Goal: Task Accomplishment & Management: Manage account settings

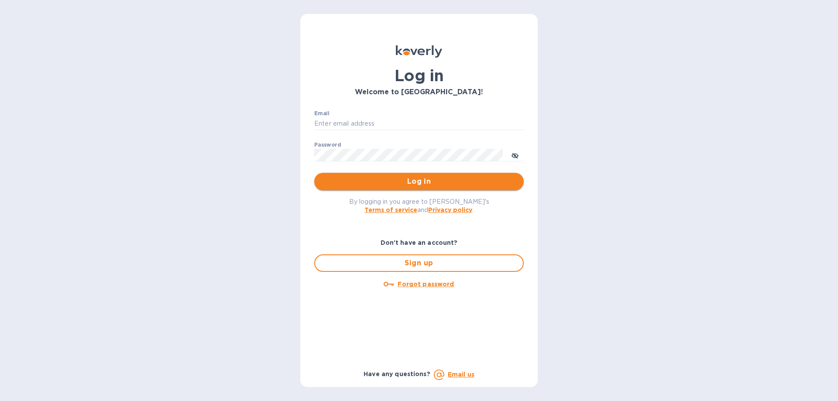
type input "elaine@okktoys.com"
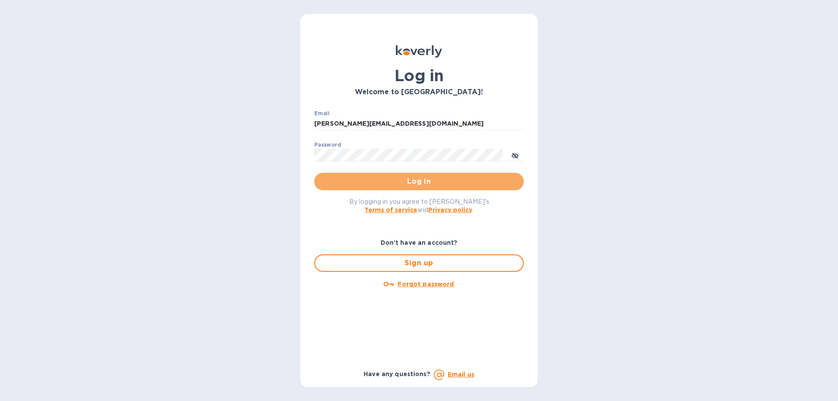
drag, startPoint x: 399, startPoint y: 180, endPoint x: 408, endPoint y: 171, distance: 12.7
click at [406, 175] on button "Log in" at bounding box center [418, 181] width 209 height 17
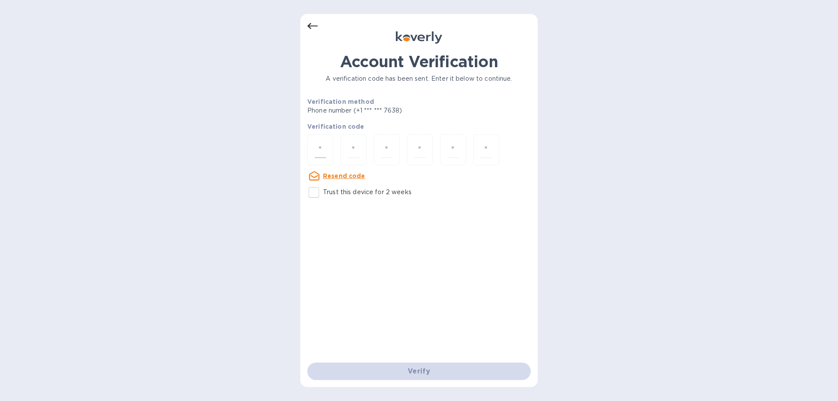
click at [316, 151] on input "number" at bounding box center [320, 150] width 11 height 16
type input "1"
type input "4"
type input "6"
type input "7"
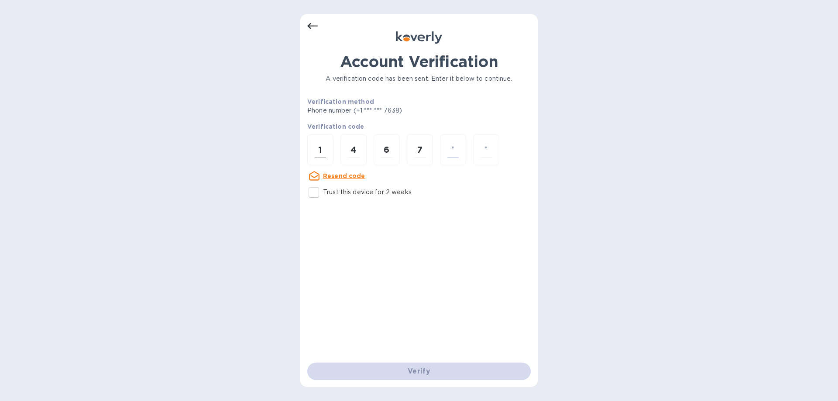
type input "7"
type input "9"
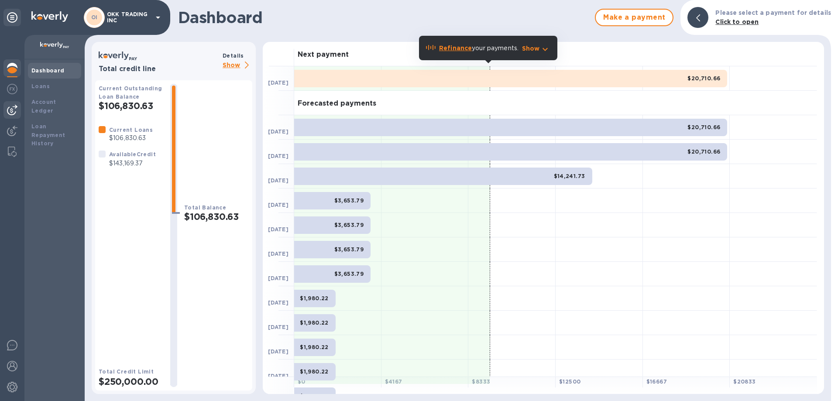
click at [16, 108] on img at bounding box center [12, 110] width 10 height 10
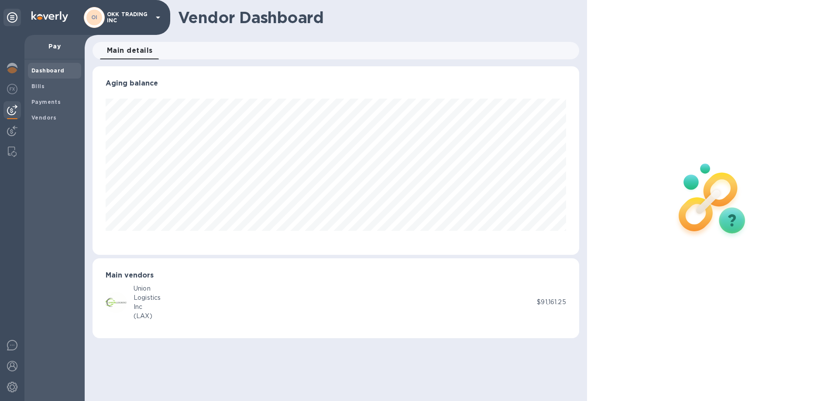
scroll to position [188, 486]
click at [42, 116] on b "Vendors" at bounding box center [43, 117] width 25 height 7
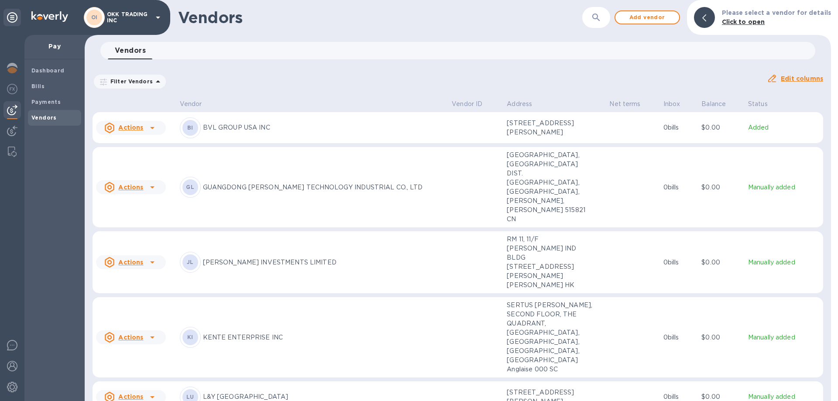
click at [142, 124] on div "Actions" at bounding box center [123, 128] width 39 height 10
click at [146, 165] on b "Add new bill" at bounding box center [140, 164] width 41 height 7
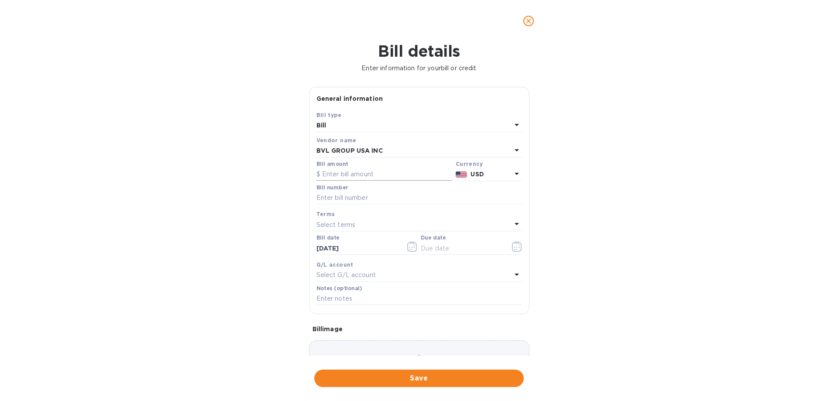
click at [353, 174] on input "text" at bounding box center [384, 174] width 136 height 13
type input "9,190"
click at [355, 198] on input "text" at bounding box center [418, 198] width 205 height 13
type input "f"
type input "F"
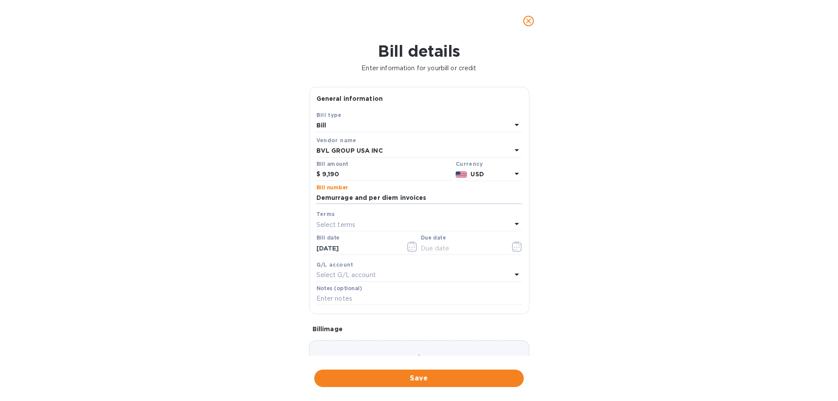
drag, startPoint x: 404, startPoint y: 195, endPoint x: 299, endPoint y: 195, distance: 105.1
click at [299, 195] on div "Bill details Enter information for your bill or credit General information Save…" at bounding box center [419, 221] width 838 height 359
type input "i"
click at [472, 197] on input "INV-34382 - INV-34599 (Demurrage & Per Diem" at bounding box center [418, 198] width 205 height 13
type input "INV-34382 - INV-34599 (Demurrage & Per Diem)"
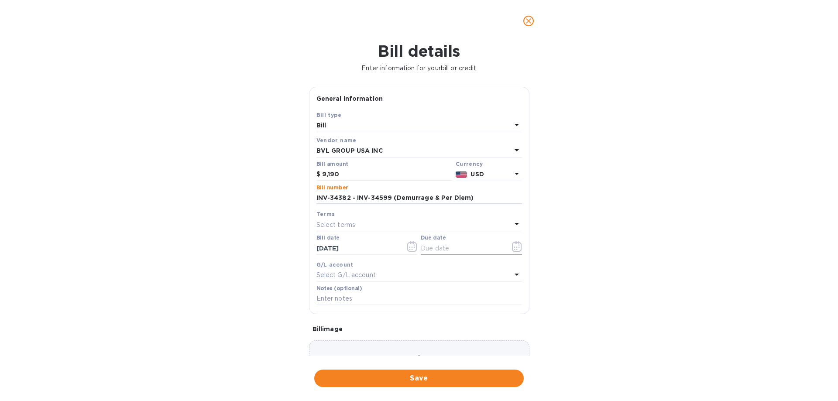
click at [513, 248] on icon "button" at bounding box center [517, 246] width 10 height 10
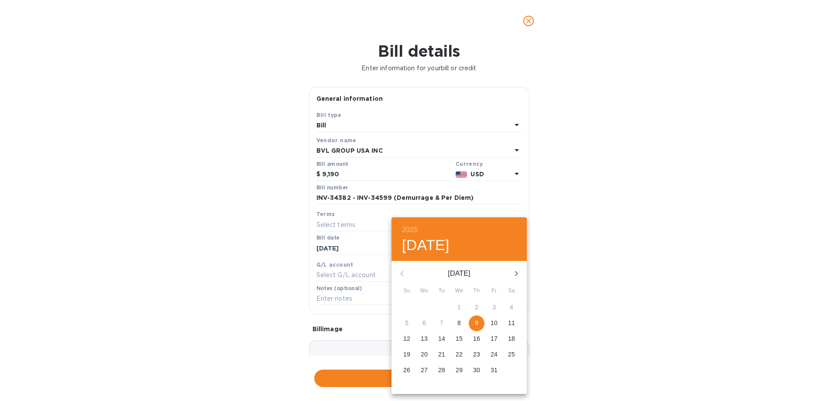
click at [477, 324] on p "9" at bounding box center [476, 322] width 3 height 9
type input "[DATE]"
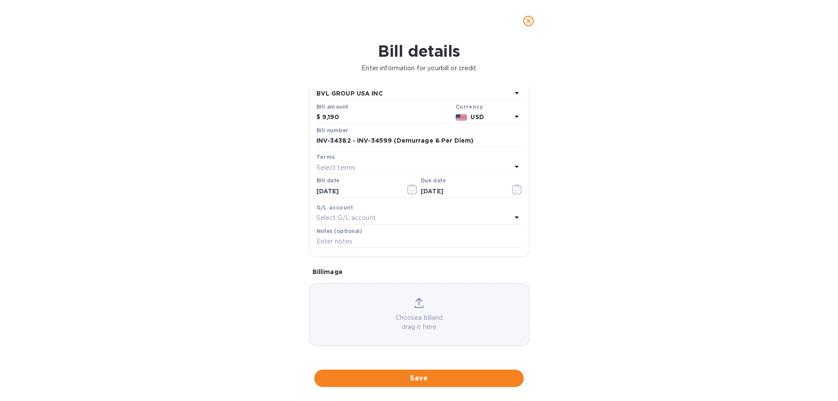
scroll to position [58, 0]
click at [422, 376] on span "Save" at bounding box center [418, 378] width 195 height 10
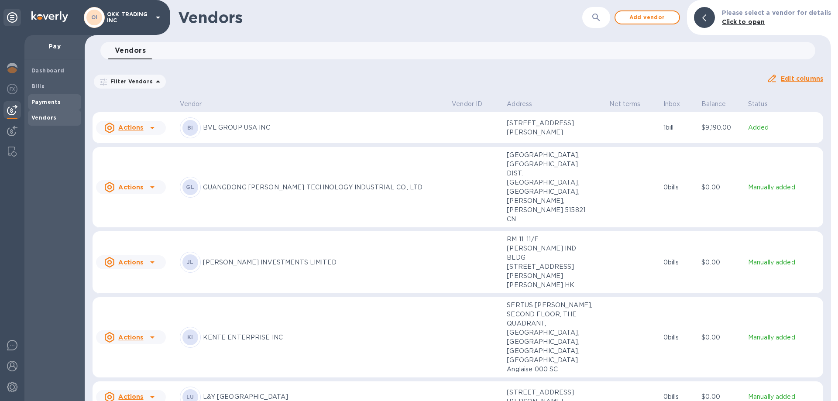
click at [50, 99] on b "Payments" at bounding box center [45, 102] width 29 height 7
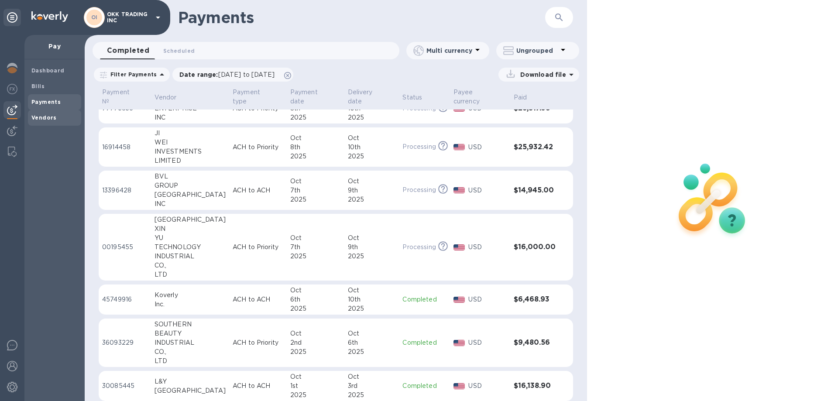
scroll to position [17, 0]
click at [42, 115] on b "Vendors" at bounding box center [43, 117] width 25 height 7
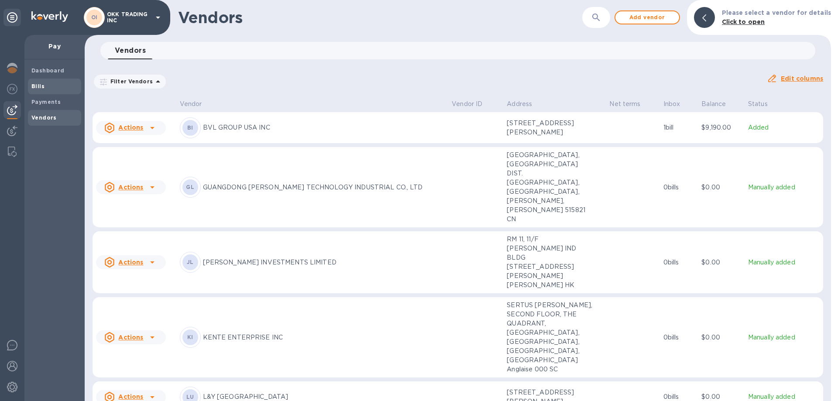
click at [58, 84] on span "Bills" at bounding box center [54, 86] width 46 height 9
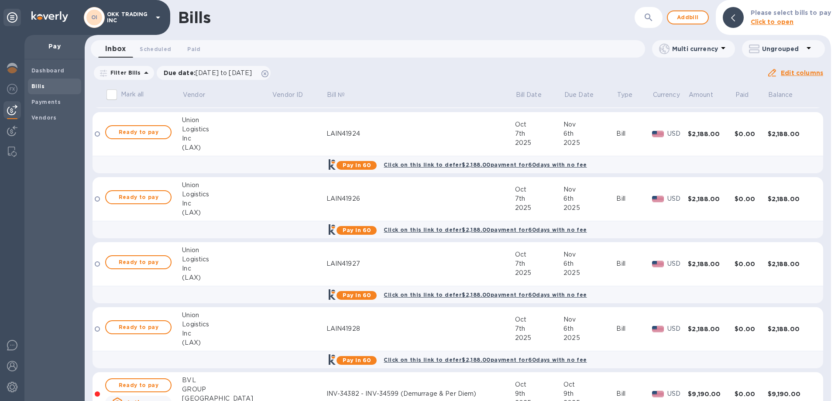
scroll to position [2749, 0]
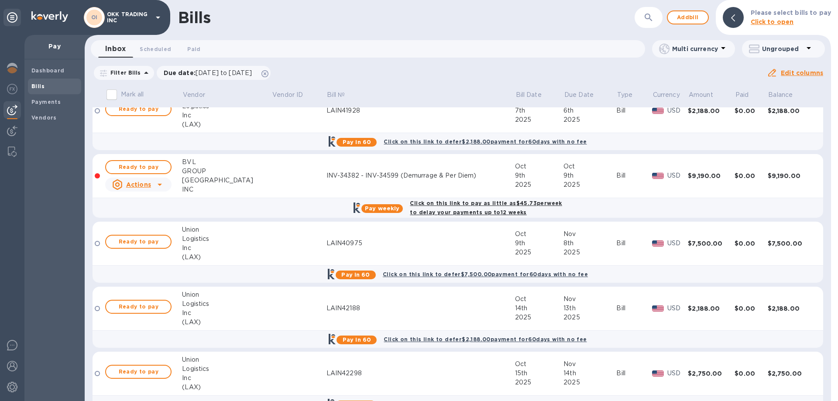
click at [481, 207] on div "Click on this link to pay as little as $45.73 per week to delay your payments u…" at bounding box center [485, 208] width 155 height 22
click at [460, 207] on div "Click on this link to pay as little as $45.73 per week to delay your payments u…" at bounding box center [485, 208] width 155 height 22
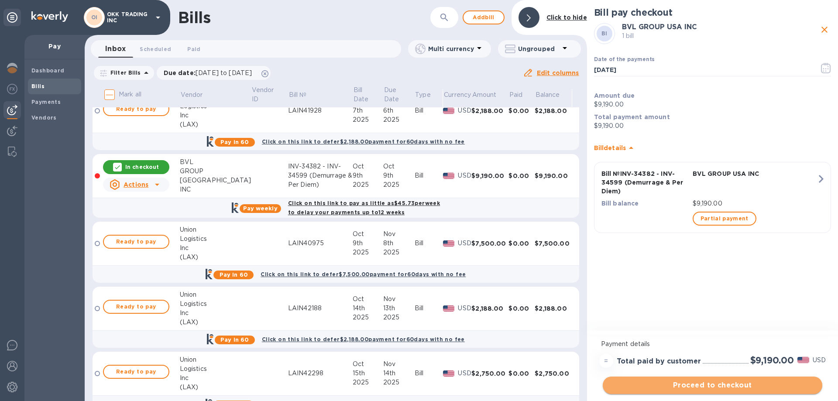
click at [712, 382] on span "Proceed to checkout" at bounding box center [711, 385] width 205 height 10
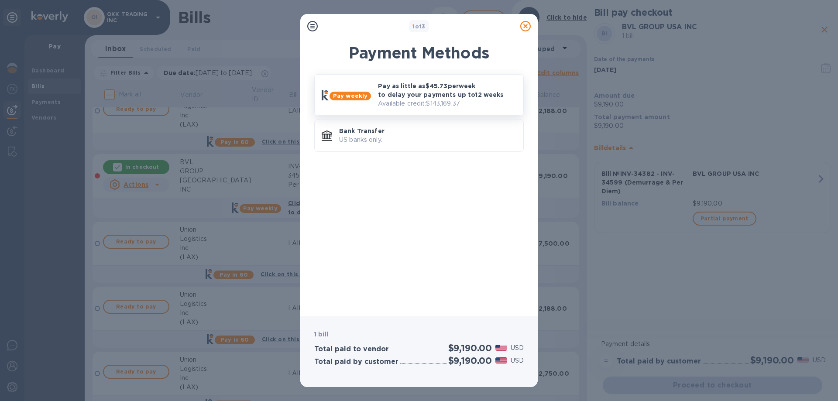
click at [438, 97] on p "Pay as little as $45.73 per week to delay your payments up to 12 weeks" at bounding box center [447, 90] width 138 height 17
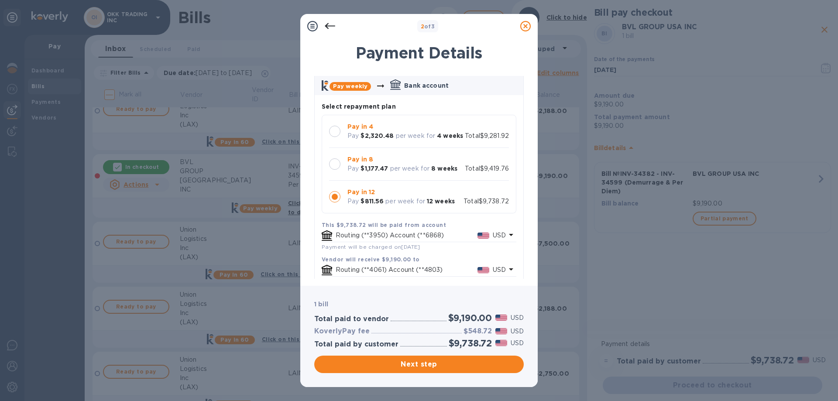
scroll to position [87, 0]
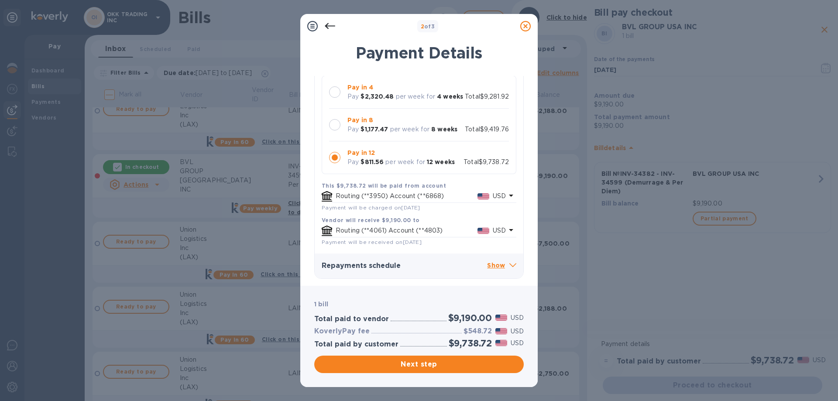
click at [495, 264] on p "Show" at bounding box center [501, 265] width 29 height 11
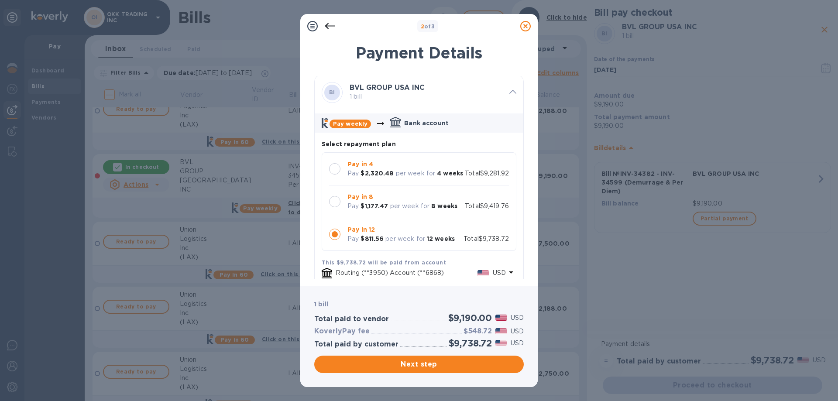
scroll to position [0, 0]
click at [333, 168] on div at bounding box center [334, 169] width 11 height 11
click at [330, 24] on icon at bounding box center [330, 26] width 10 height 10
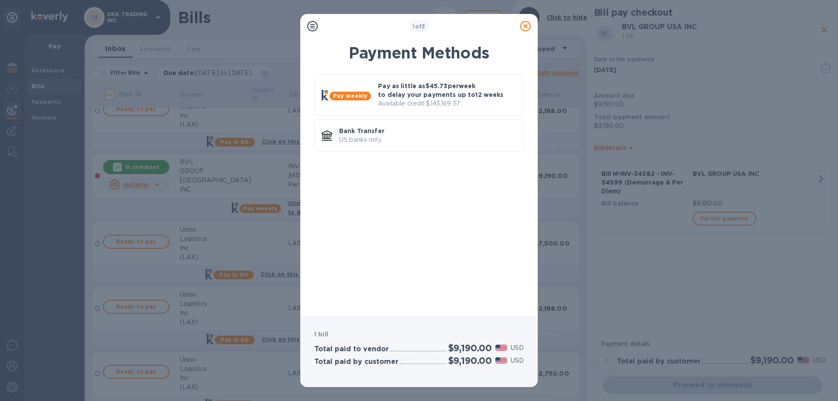
click at [527, 27] on icon at bounding box center [525, 26] width 10 height 10
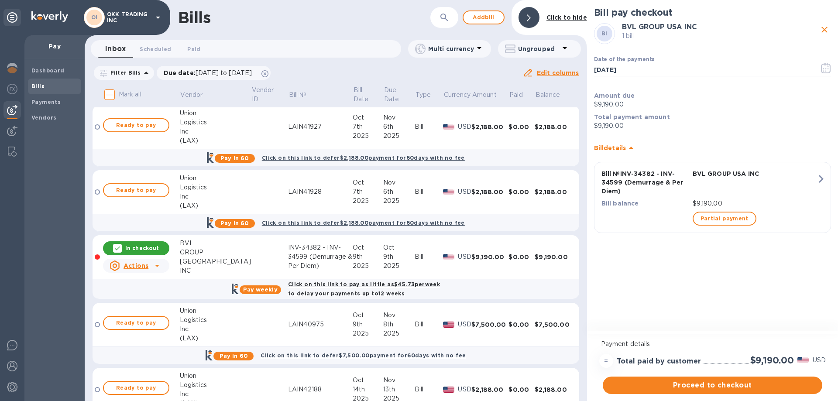
scroll to position [2618, 0]
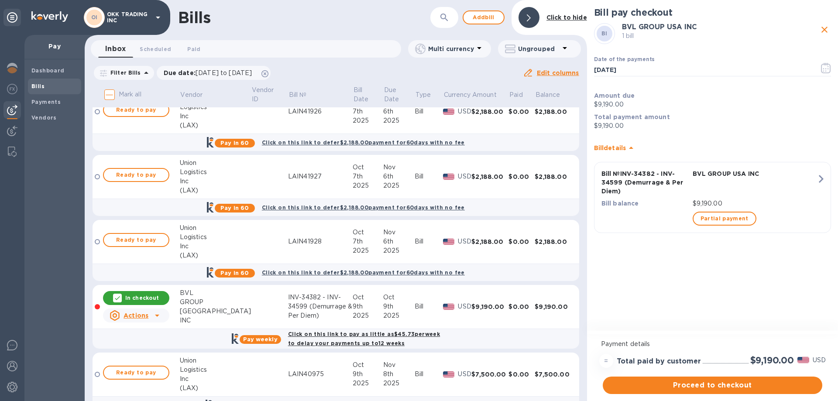
click at [150, 319] on div at bounding box center [157, 315] width 14 height 14
click at [140, 372] on b "Delete" at bounding box center [138, 371] width 22 height 7
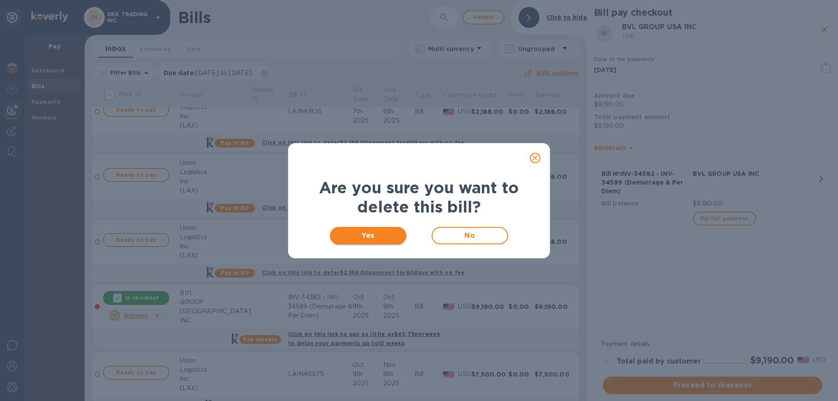
click at [385, 236] on span "Yes" at bounding box center [368, 235] width 62 height 10
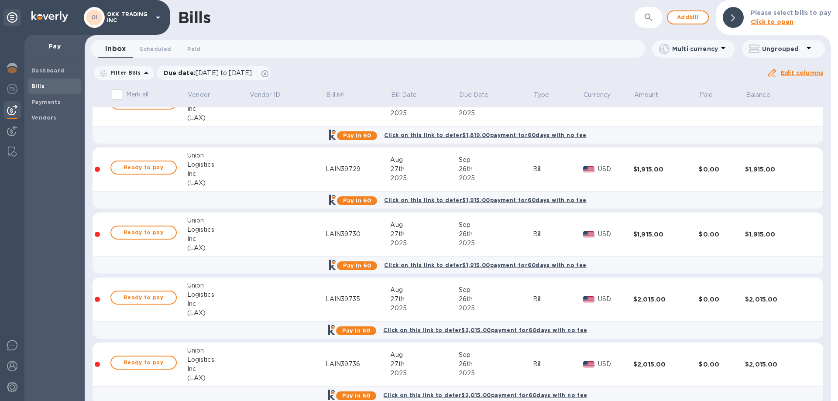
scroll to position [349, 0]
click at [46, 114] on b "Vendors" at bounding box center [43, 117] width 25 height 7
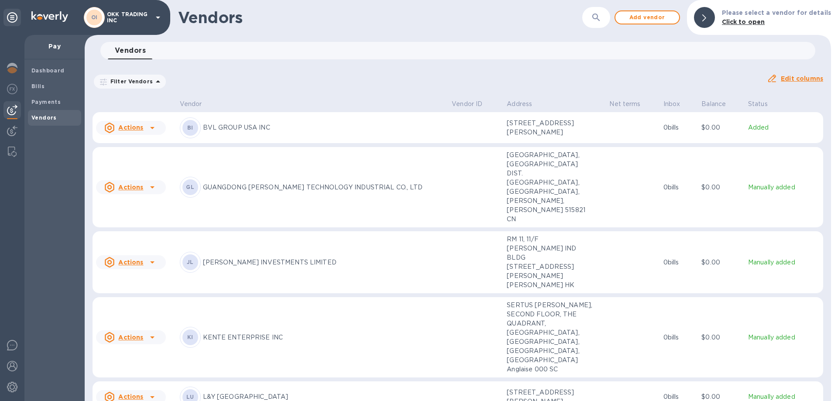
click at [151, 129] on icon at bounding box center [152, 128] width 4 height 2
click at [130, 164] on b "Add new bill" at bounding box center [140, 164] width 41 height 7
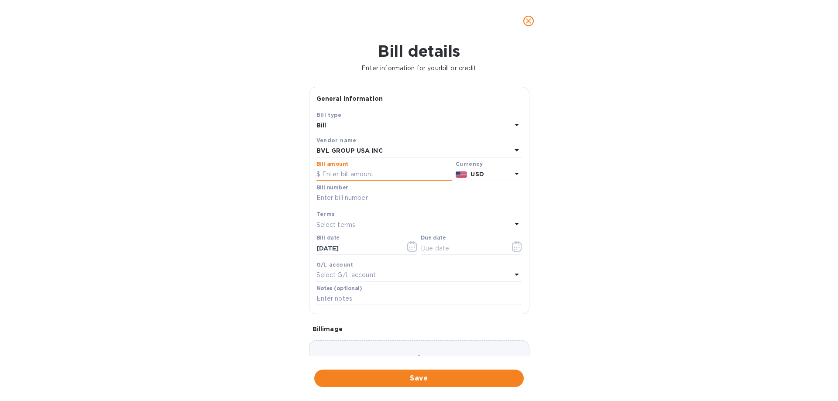
click at [358, 177] on input "text" at bounding box center [384, 174] width 136 height 13
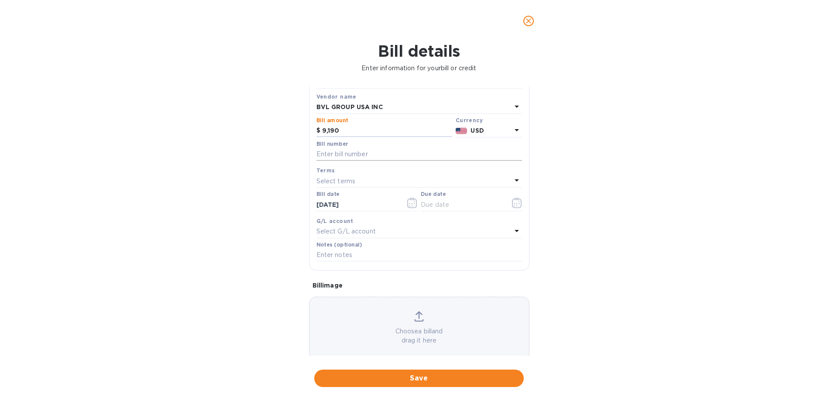
click at [367, 151] on input "text" at bounding box center [418, 154] width 205 height 13
drag, startPoint x: 355, startPoint y: 132, endPoint x: 209, endPoint y: 127, distance: 145.8
click at [247, 127] on div "Bill details Enter information for your bill or credit General information Save…" at bounding box center [419, 221] width 838 height 359
click at [360, 152] on input "text" at bounding box center [418, 154] width 205 height 13
drag, startPoint x: 322, startPoint y: 126, endPoint x: 289, endPoint y: 125, distance: 32.7
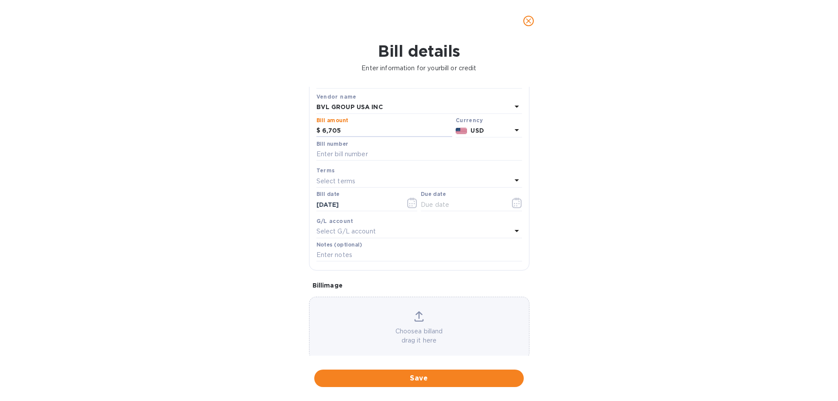
click at [291, 125] on div "Bill details Enter information for your bill or credit General information Save…" at bounding box center [419, 221] width 838 height 359
type input "9,000"
type input "i"
click at [351, 156] on input "INV-34382 - INV3" at bounding box center [418, 154] width 205 height 13
click at [389, 157] on input "INV-34383 - INV3" at bounding box center [418, 154] width 205 height 13
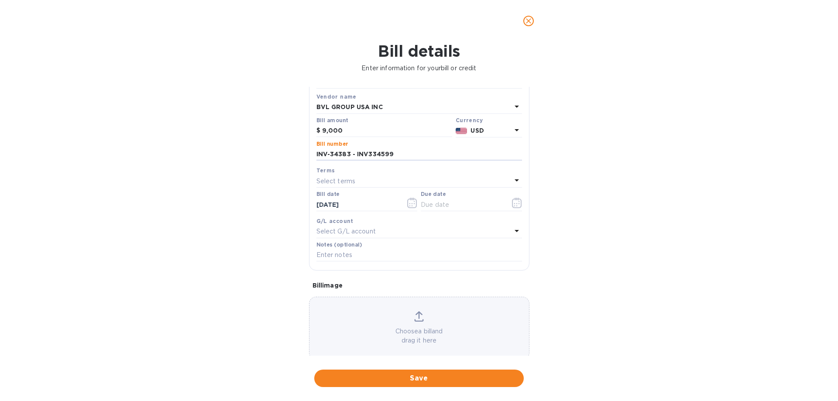
type input "INV-34383 - INV334599"
click at [352, 130] on input "9,000" at bounding box center [387, 130] width 130 height 13
type input "9"
type input "8,855"
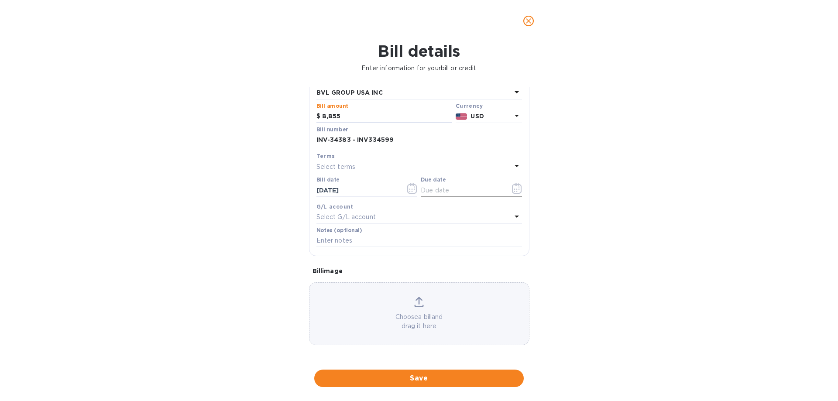
click at [513, 186] on icon "button" at bounding box center [517, 188] width 10 height 10
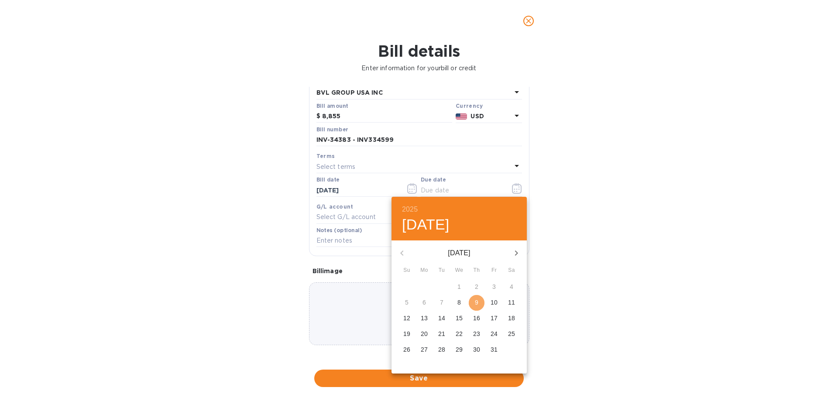
click at [476, 305] on p "9" at bounding box center [476, 302] width 3 height 9
type input "[DATE]"
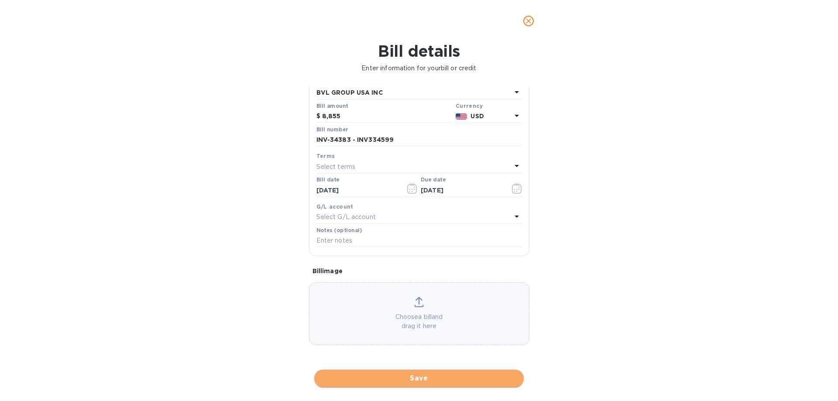
click at [431, 377] on span "Save" at bounding box center [418, 378] width 195 height 10
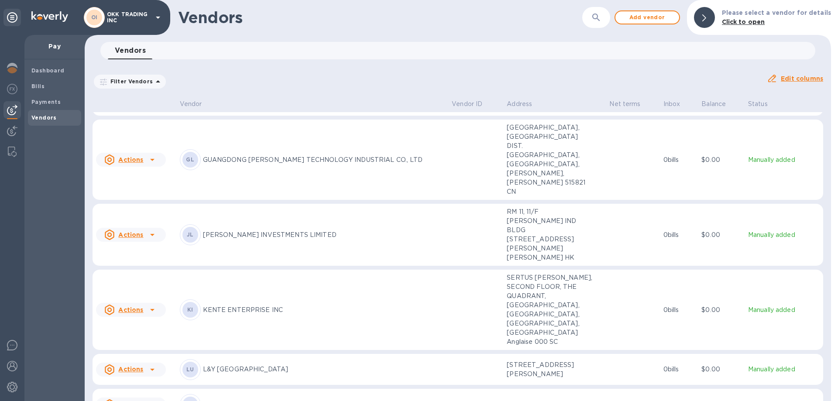
scroll to position [54, 0]
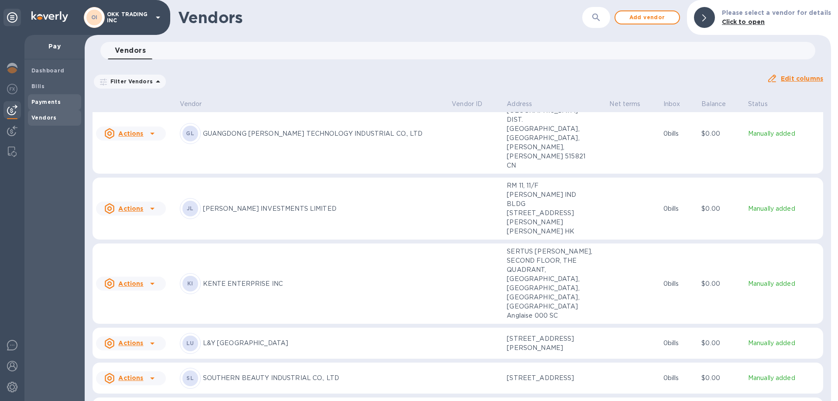
click at [55, 102] on b "Payments" at bounding box center [45, 102] width 29 height 7
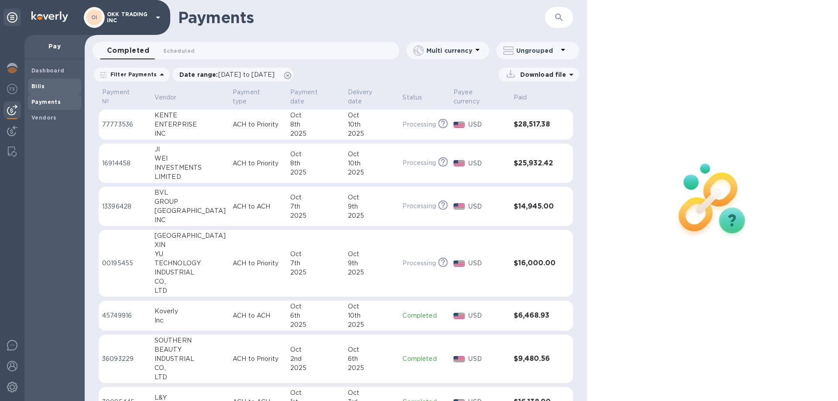
click at [46, 82] on span "Bills" at bounding box center [54, 86] width 46 height 9
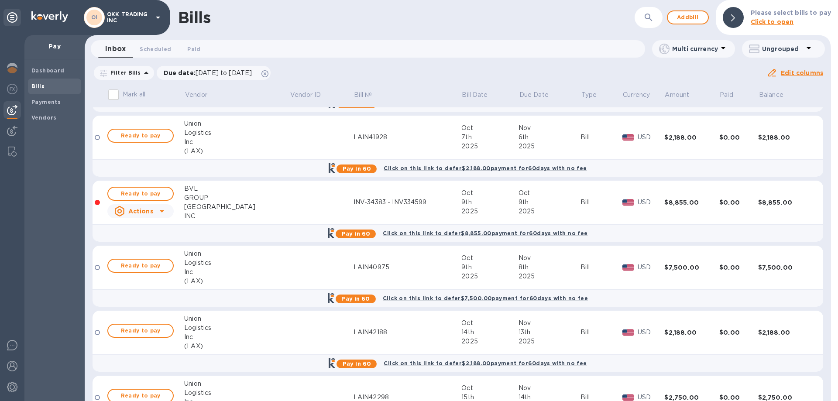
scroll to position [2726, 0]
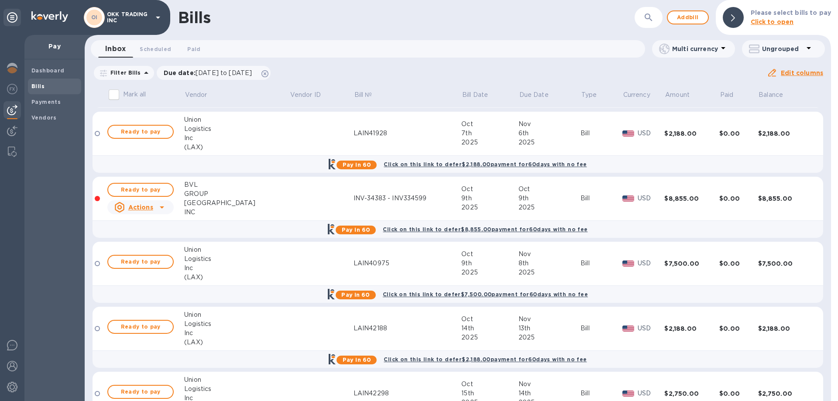
click at [477, 229] on b "Click on this link to defer $8,855.00 payment for 60 days with no fee" at bounding box center [485, 229] width 205 height 7
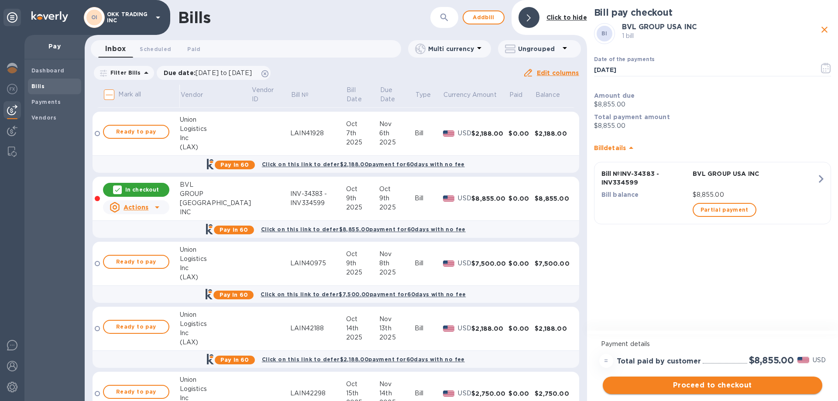
click at [723, 385] on span "Proceed to checkout" at bounding box center [711, 385] width 205 height 10
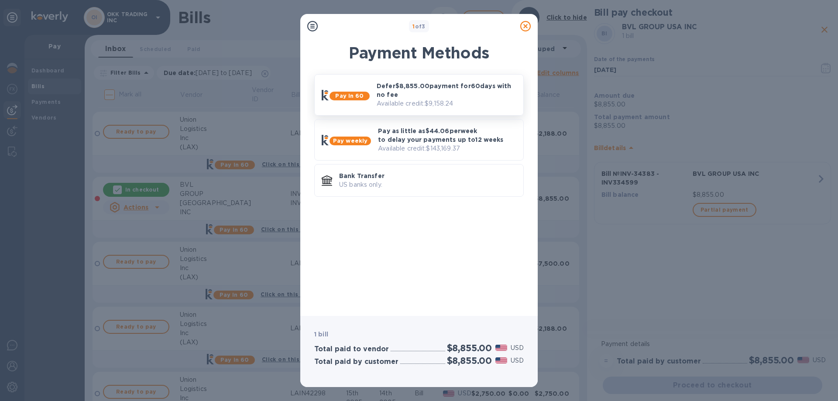
click at [428, 98] on p "Defer $8,855.00 payment for 60 days with no fee" at bounding box center [447, 90] width 140 height 17
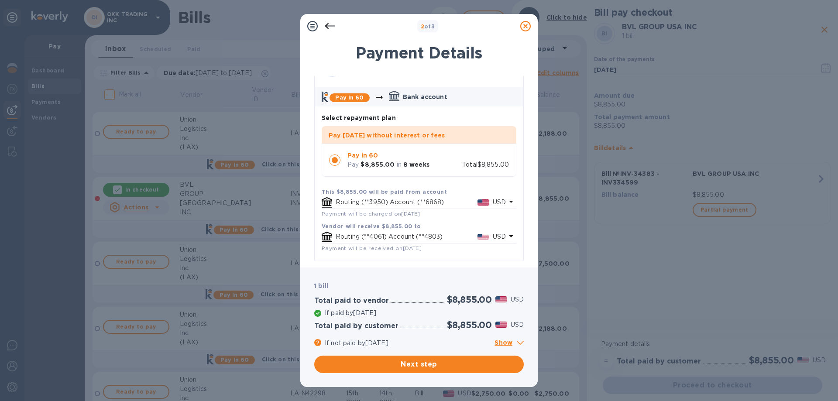
scroll to position [52, 0]
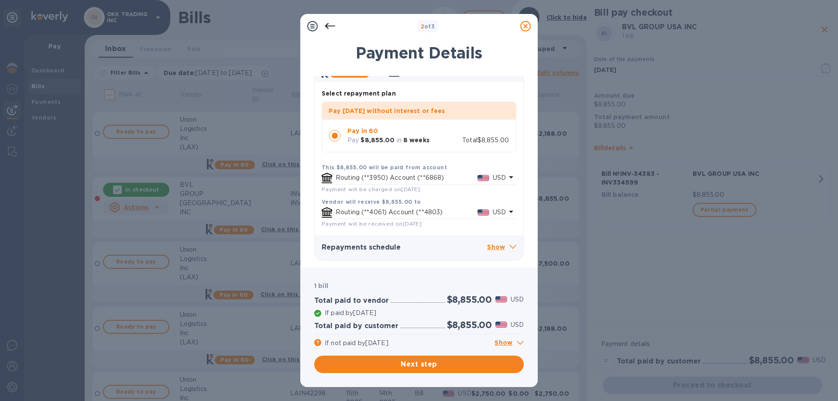
click at [500, 246] on p "Show" at bounding box center [501, 247] width 29 height 11
click at [494, 246] on p "Hide" at bounding box center [503, 247] width 26 height 11
click at [496, 248] on p "Show" at bounding box center [501, 247] width 29 height 11
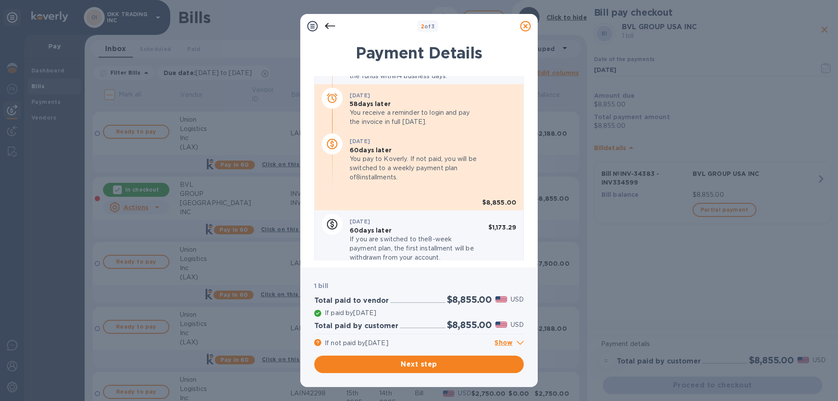
scroll to position [289, 0]
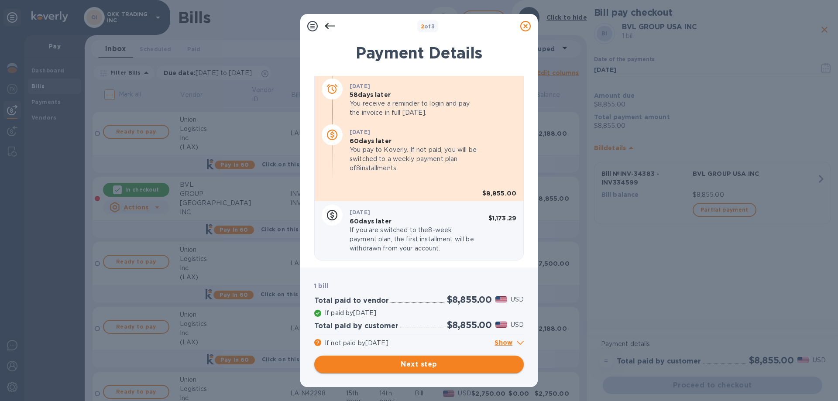
click at [416, 363] on span "Next step" at bounding box center [418, 364] width 195 height 10
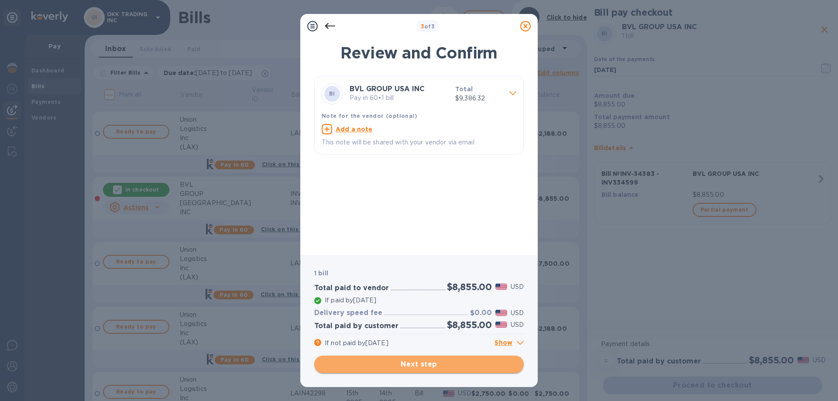
click at [433, 366] on span "Next step" at bounding box center [418, 364] width 195 height 10
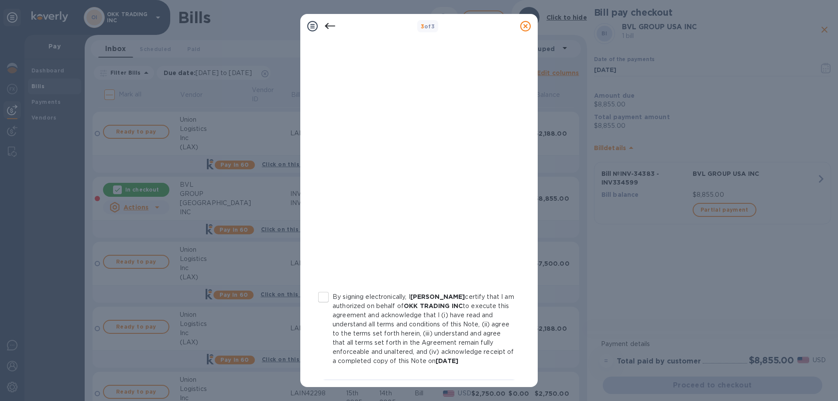
scroll to position [87, 0]
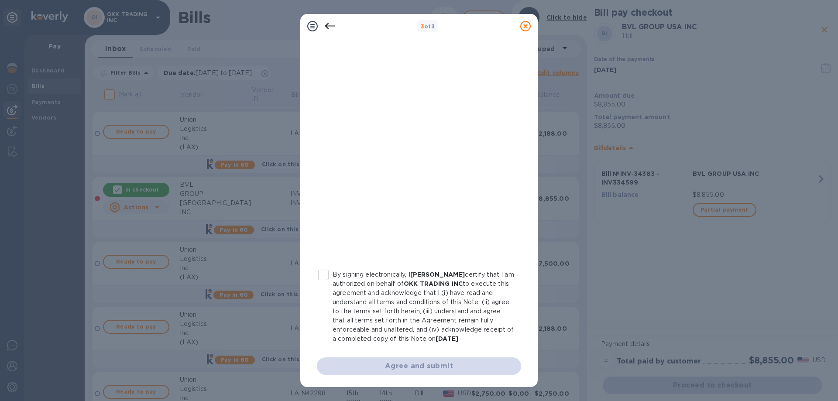
click at [324, 274] on input "By signing electronically, I [PERSON_NAME] certify that I am authorized on beha…" at bounding box center [323, 275] width 18 height 18
checkbox input "true"
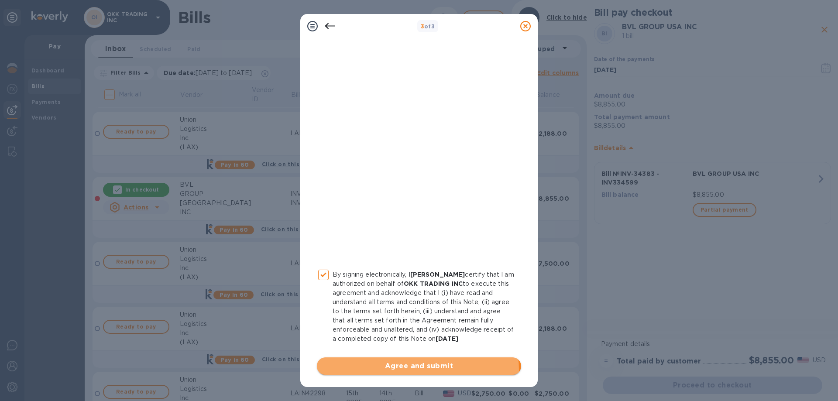
click at [416, 370] on span "Agree and submit" at bounding box center [419, 366] width 190 height 10
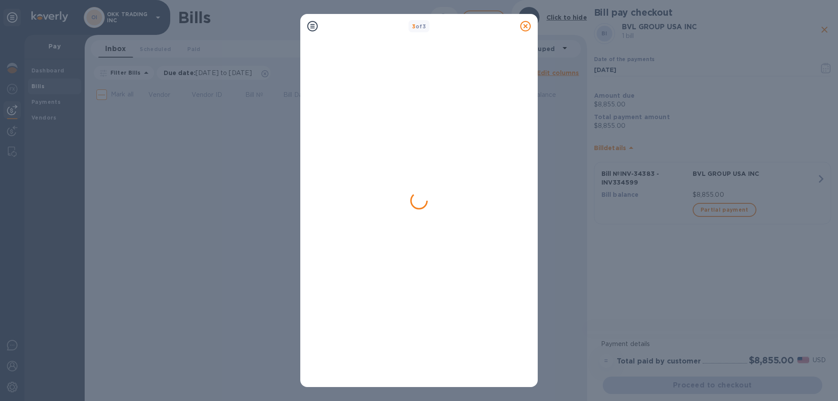
scroll to position [0, 0]
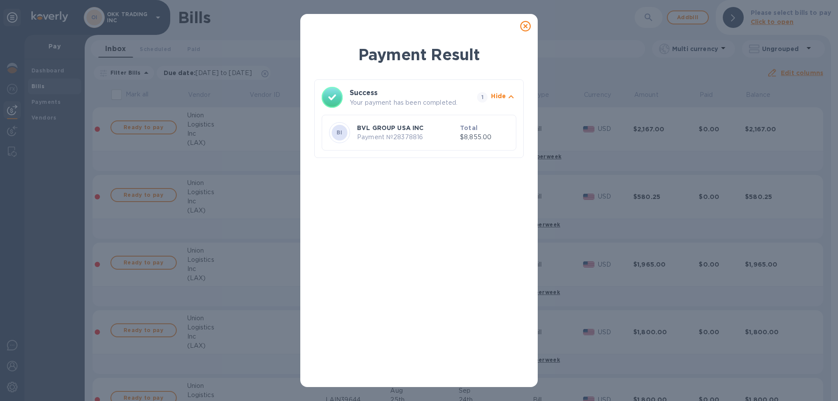
click at [526, 25] on icon at bounding box center [525, 26] width 10 height 10
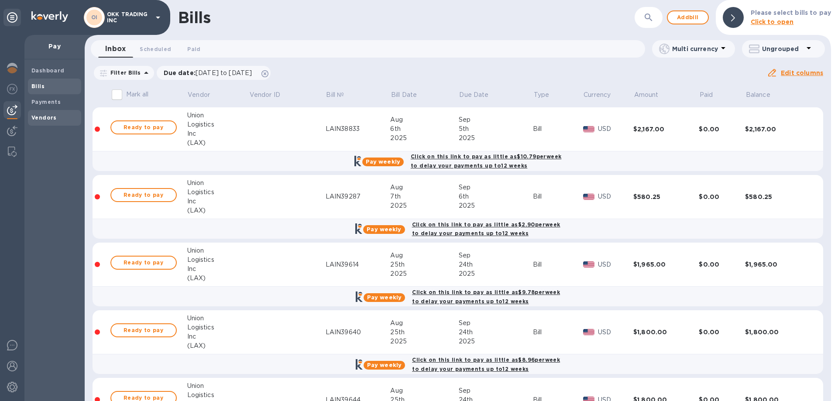
click at [50, 113] on span "Vendors" at bounding box center [43, 117] width 25 height 9
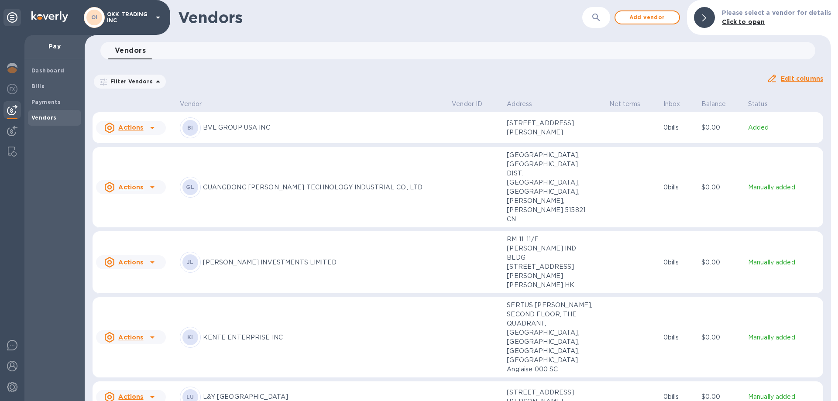
click at [48, 116] on b "Vendors" at bounding box center [43, 117] width 25 height 7
click at [653, 17] on span "Add vendor" at bounding box center [647, 17] width 50 height 10
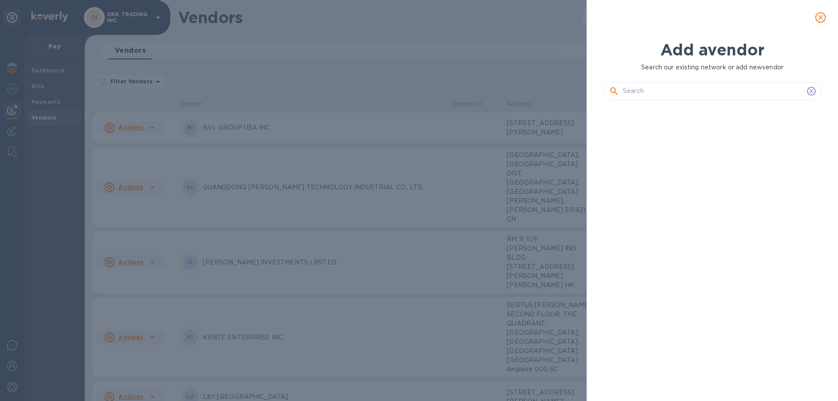
scroll to position [264, 222]
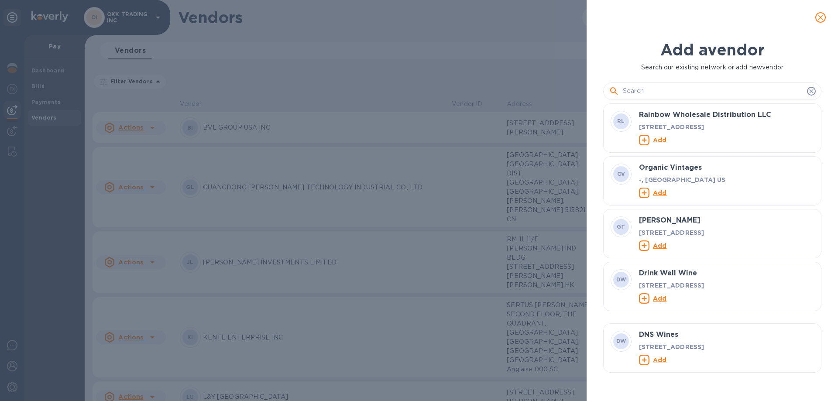
click at [679, 93] on input "text" at bounding box center [713, 91] width 181 height 13
type input "I"
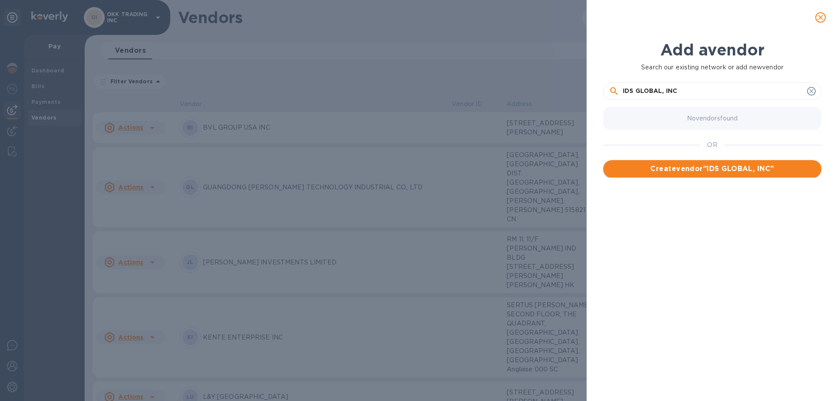
type input "IDS GLOBAL, INC"
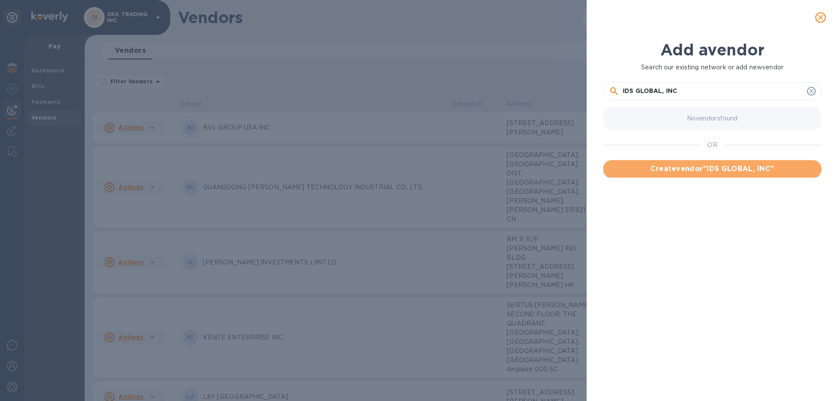
click at [723, 171] on span "Create vendor " IDS GLOBAL, INC "" at bounding box center [712, 169] width 204 height 10
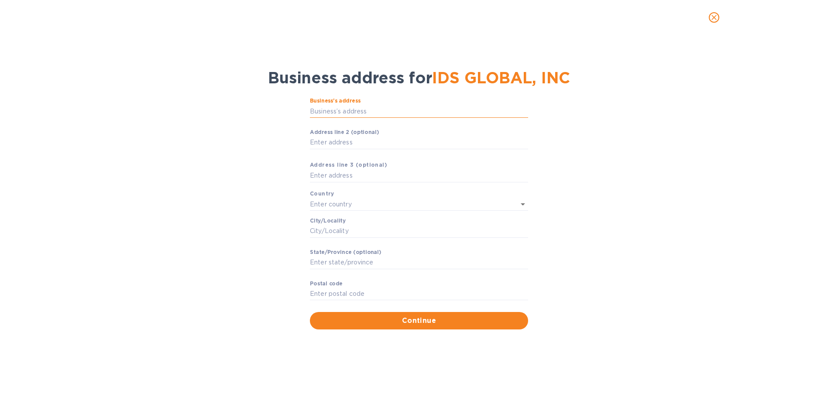
click at [377, 118] on input "Business’s аddress" at bounding box center [419, 111] width 218 height 13
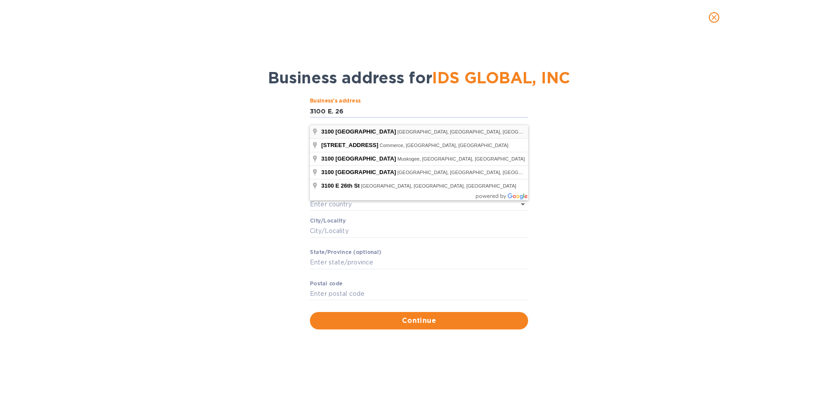
type input "[STREET_ADDRESS]"
type input "[GEOGRAPHIC_DATA]"
type input "[PERSON_NAME]"
type input "CA"
type input "90058"
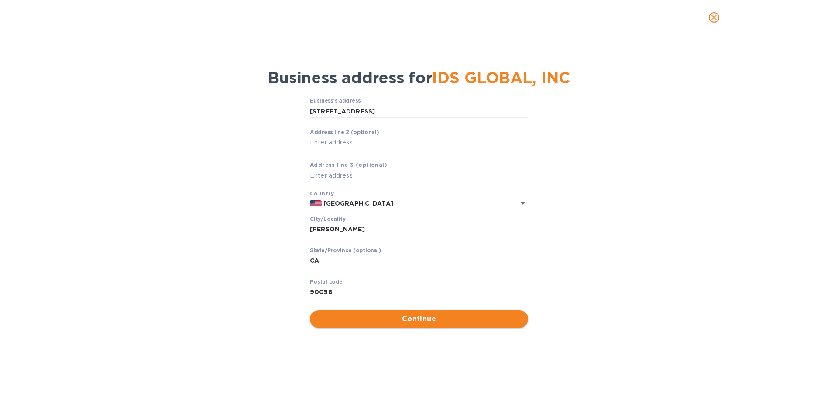
click at [424, 323] on span "Continue" at bounding box center [419, 319] width 204 height 10
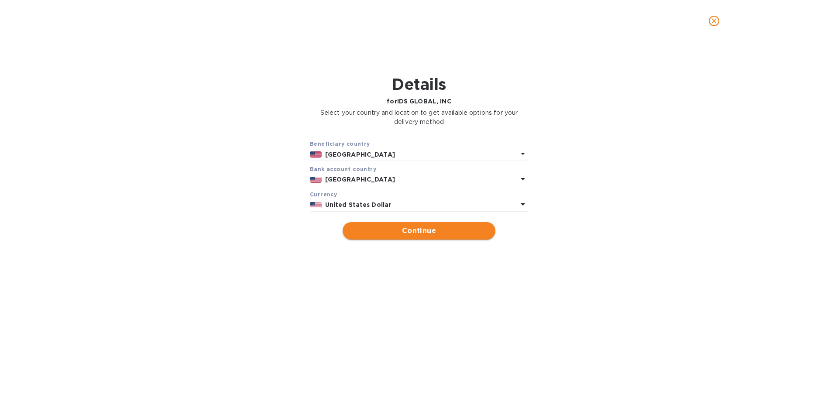
click at [420, 232] on span "Continue" at bounding box center [418, 231] width 139 height 10
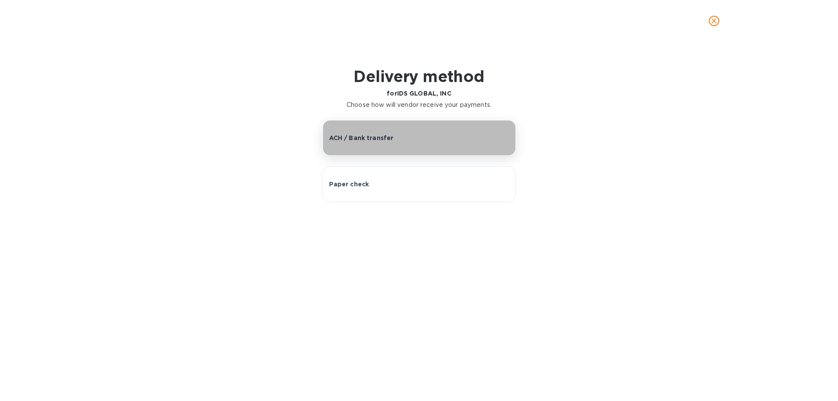
click at [377, 136] on p "ACH / Bank transfer" at bounding box center [361, 138] width 65 height 9
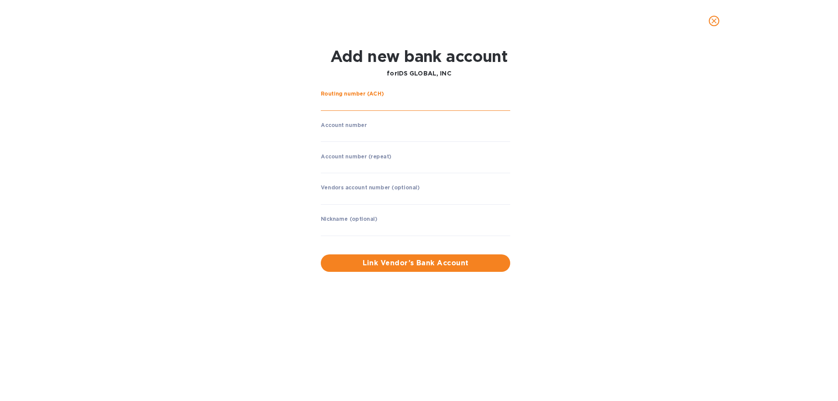
click at [356, 110] on input "string" at bounding box center [415, 104] width 189 height 13
type input "122039399"
click at [354, 133] on input "string" at bounding box center [415, 135] width 189 height 13
type input "500367199"
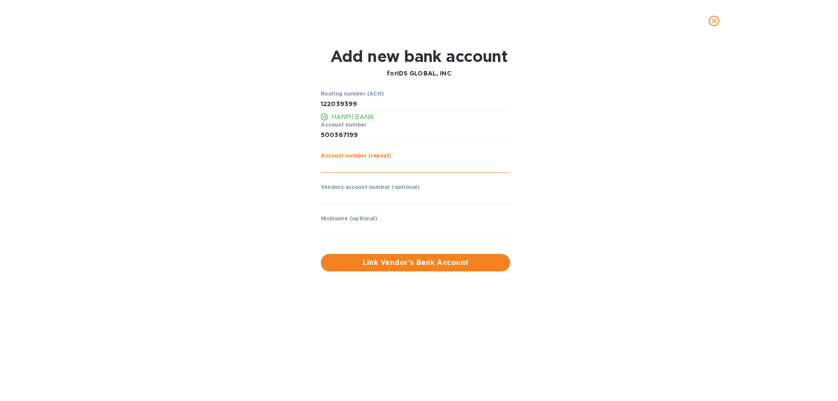
click at [347, 167] on input "string" at bounding box center [415, 166] width 189 height 13
type input "500367199"
click at [356, 230] on input "text" at bounding box center [415, 229] width 189 height 13
type input "IDS GLOBAL, INC"
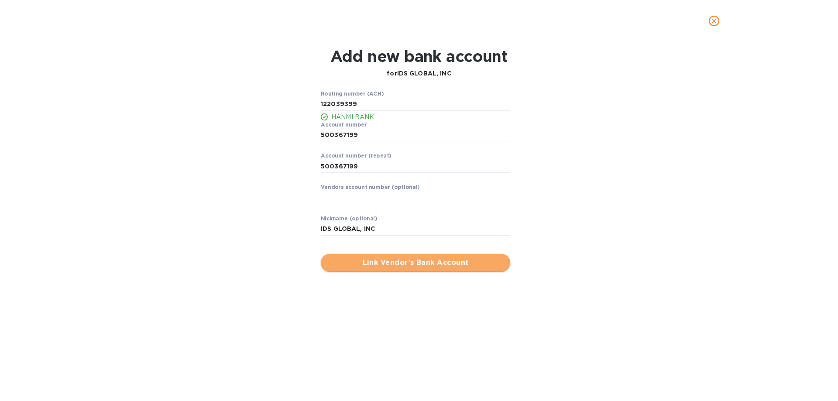
click at [428, 262] on span "Link Vendor’s Bank Account" at bounding box center [415, 262] width 175 height 10
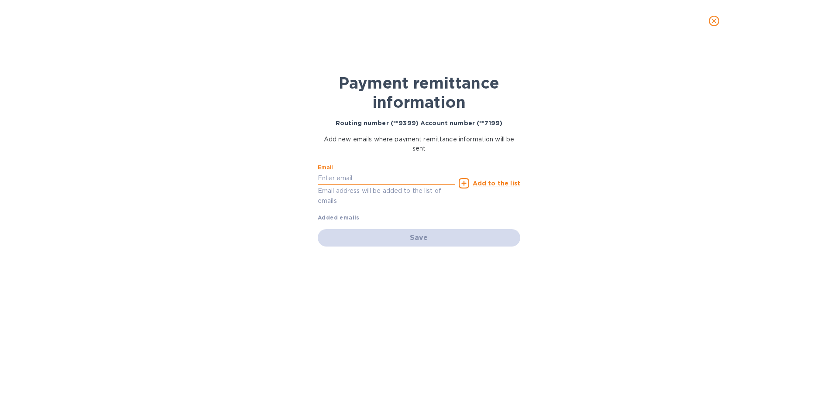
click at [324, 178] on input "text" at bounding box center [386, 177] width 137 height 13
paste input "[EMAIL_ADDRESS][DOMAIN_NAME]"
type input "[EMAIL_ADDRESS][DOMAIN_NAME]"
click at [494, 183] on u "Add to the list" at bounding box center [496, 183] width 48 height 7
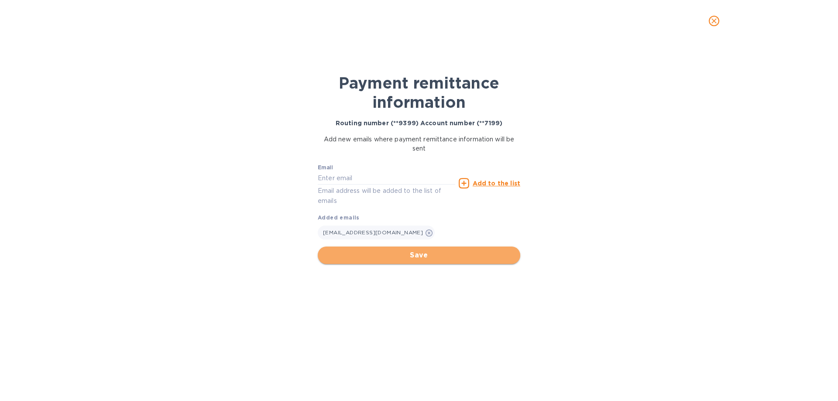
click at [418, 253] on span "Save" at bounding box center [419, 255] width 188 height 10
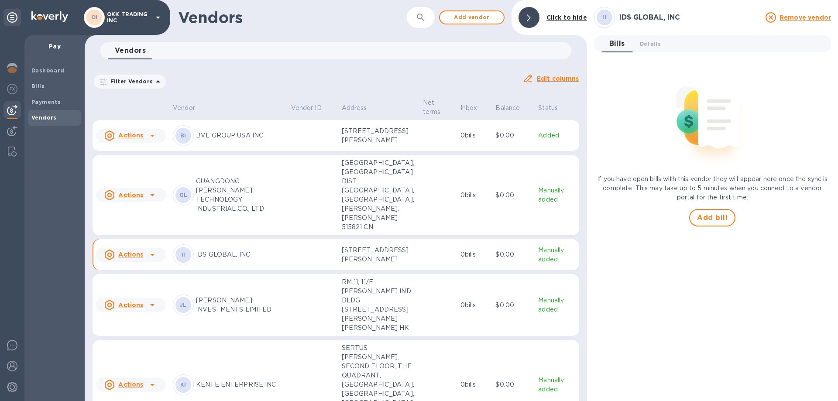
click at [150, 260] on icon at bounding box center [152, 255] width 10 height 10
click at [152, 304] on b "Add new bill" at bounding box center [140, 304] width 41 height 7
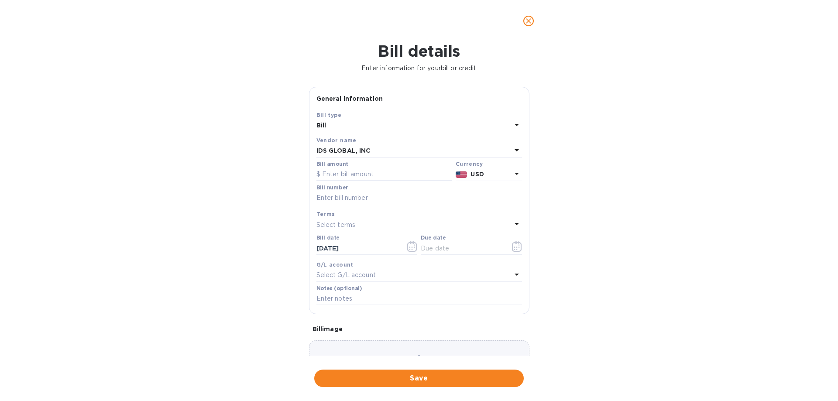
click at [514, 124] on icon at bounding box center [516, 125] width 4 height 2
click at [394, 144] on p "Bill" at bounding box center [415, 145] width 185 height 9
click at [348, 177] on input "text" at bounding box center [384, 174] width 136 height 13
type input "44,864.53"
type input "10843"
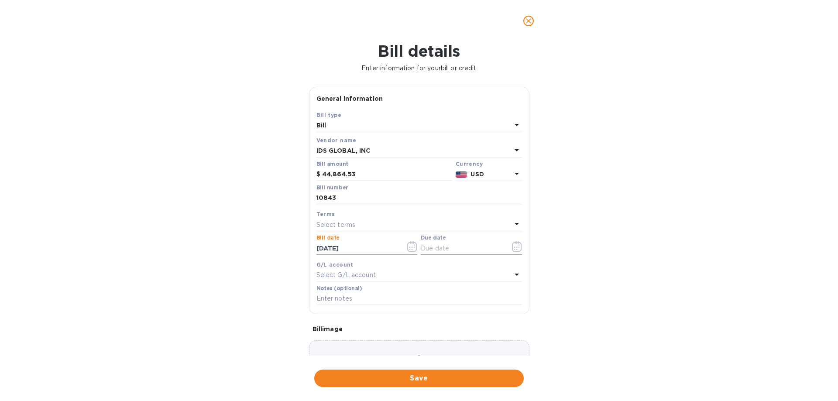
click at [515, 246] on icon "button" at bounding box center [517, 246] width 10 height 10
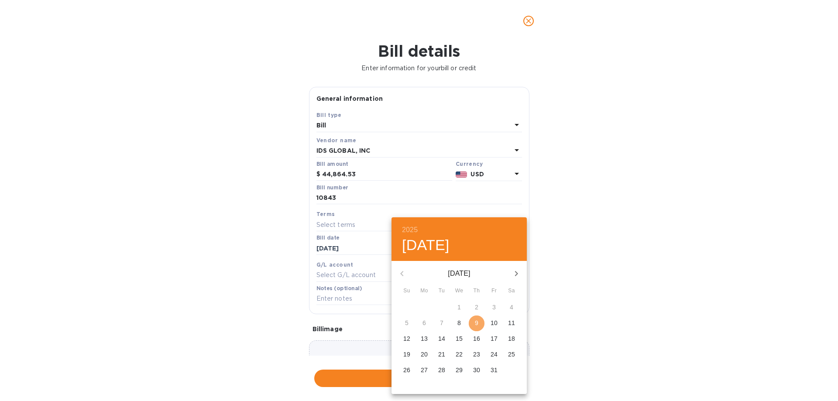
click at [479, 323] on span "9" at bounding box center [477, 322] width 16 height 9
type input "[DATE]"
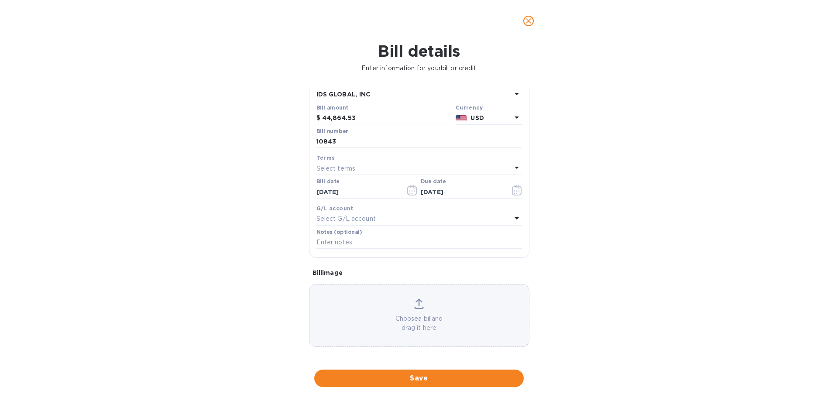
scroll to position [58, 0]
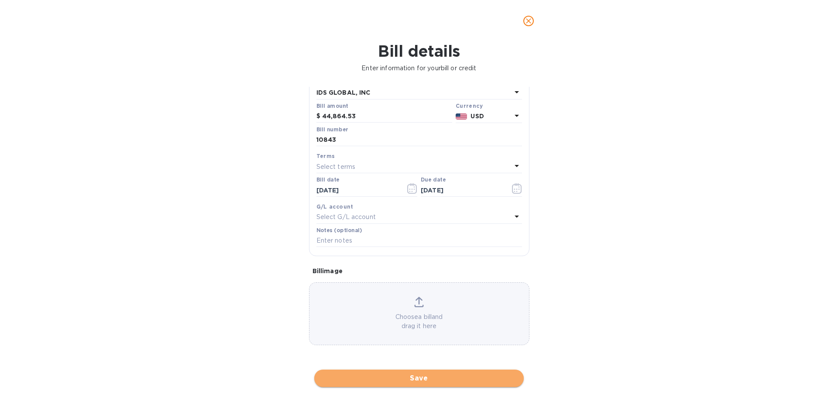
click at [429, 381] on span "Save" at bounding box center [418, 378] width 195 height 10
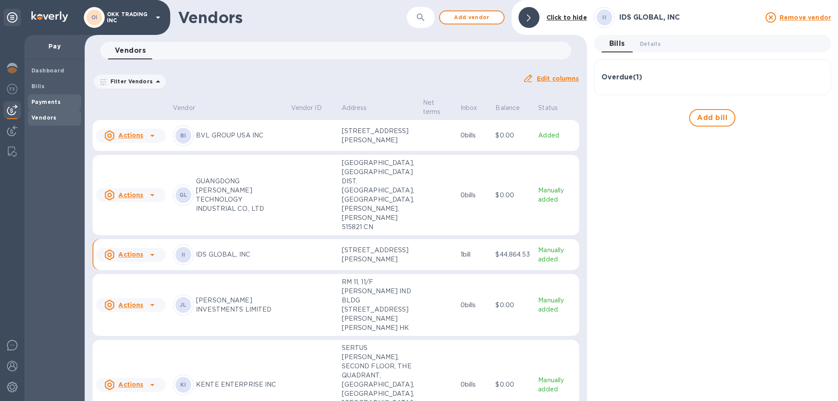
click at [50, 99] on b "Payments" at bounding box center [45, 102] width 29 height 7
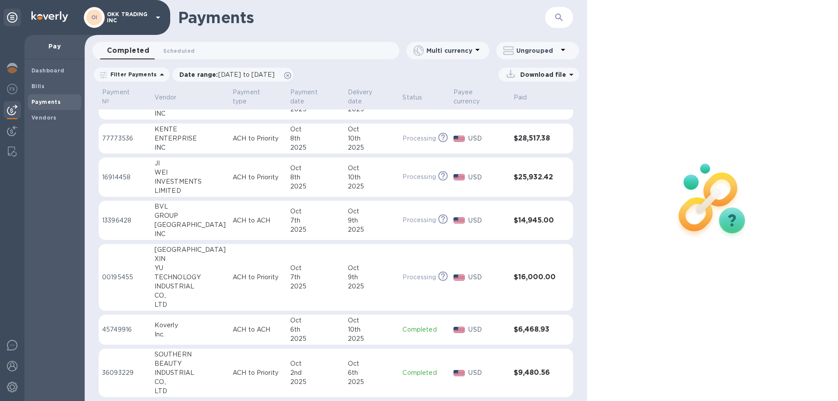
scroll to position [60, 0]
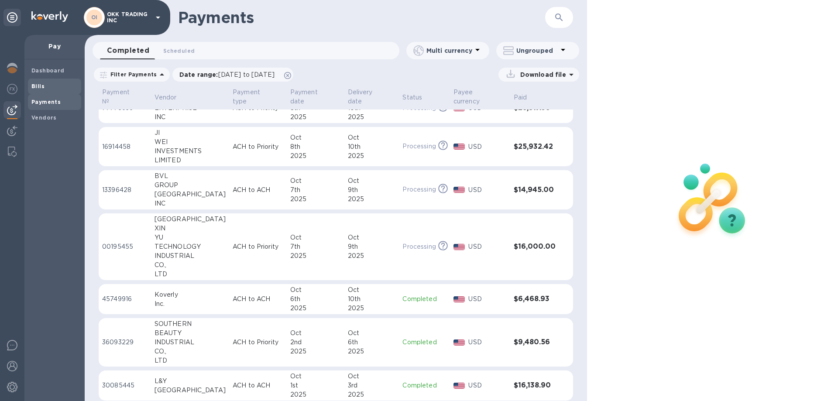
click at [40, 84] on b "Bills" at bounding box center [37, 86] width 13 height 7
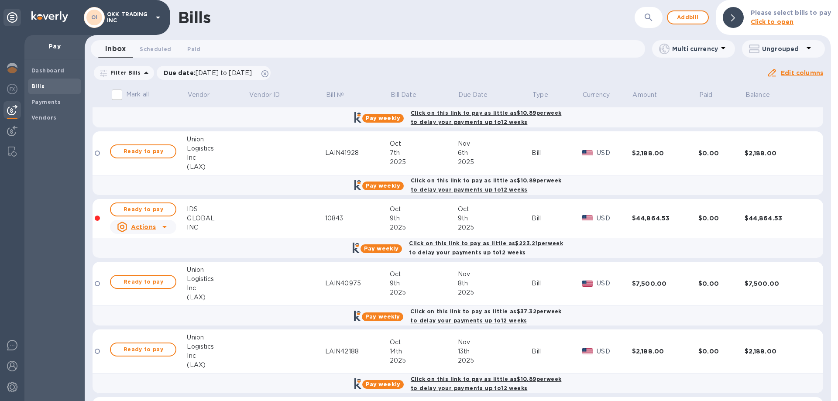
scroll to position [2892, 0]
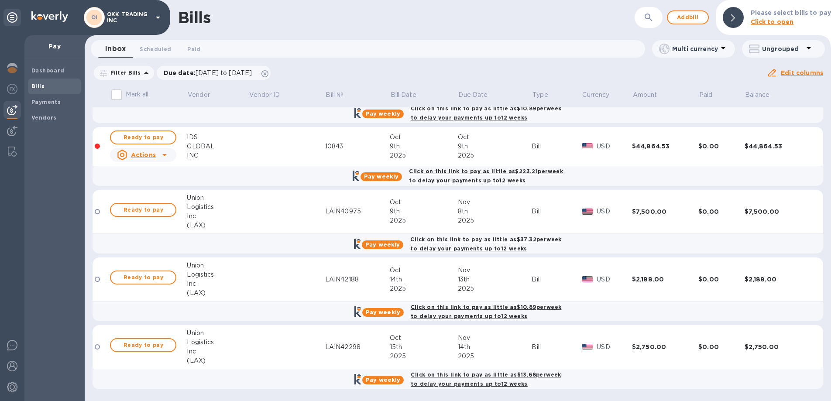
click at [454, 177] on div "Click on this link to pay as little as $223.21 per week to delay your payments …" at bounding box center [485, 176] width 157 height 22
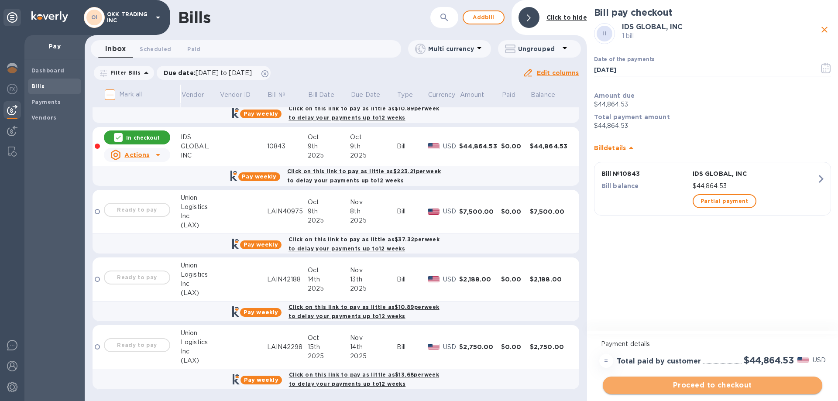
click at [719, 387] on span "Proceed to checkout" at bounding box center [711, 385] width 205 height 10
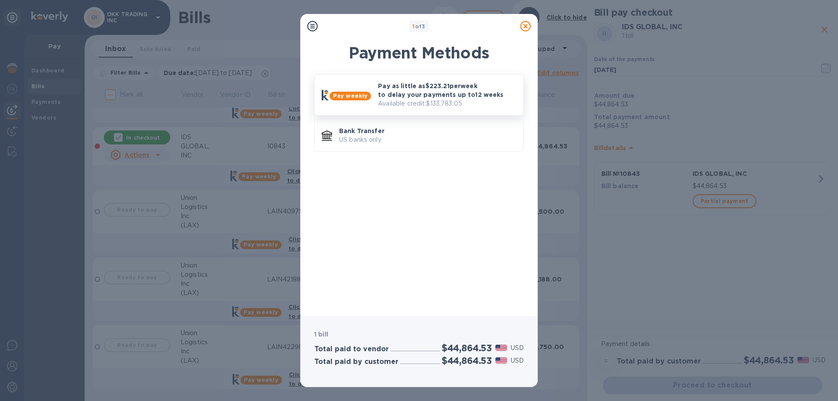
click at [421, 93] on p "Pay as little as $223.21 per week to delay your payments up to 12 weeks" at bounding box center [447, 90] width 138 height 17
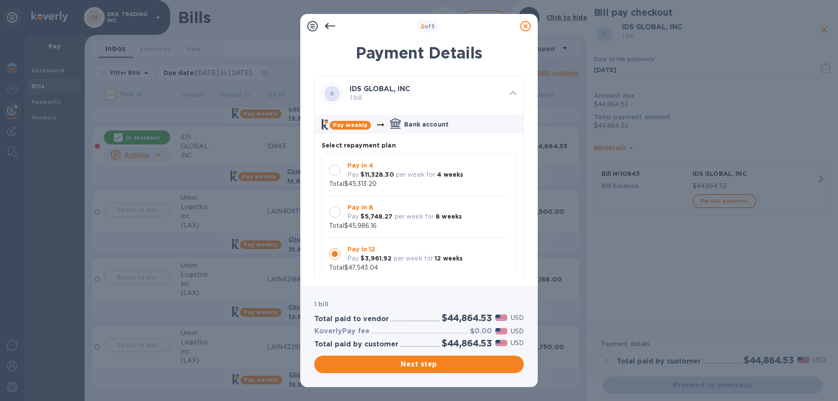
scroll to position [8, 0]
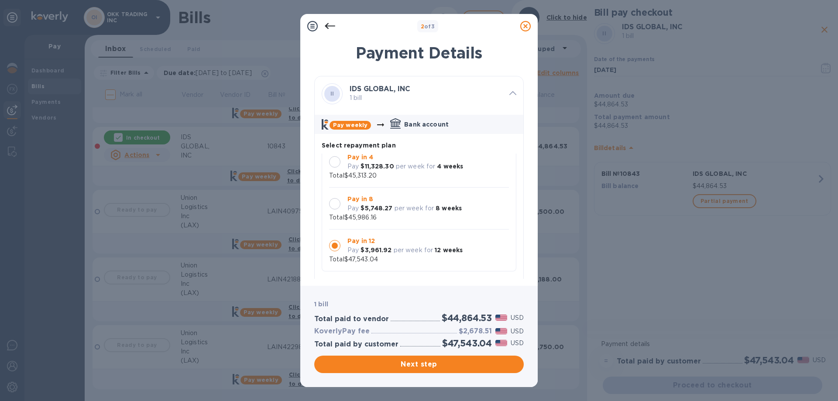
click at [335, 202] on div at bounding box center [334, 203] width 11 height 11
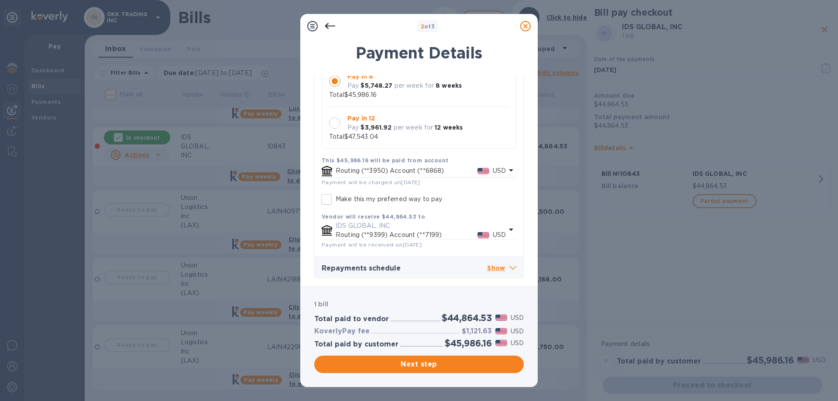
scroll to position [125, 0]
click at [500, 267] on p "Show" at bounding box center [501, 265] width 29 height 11
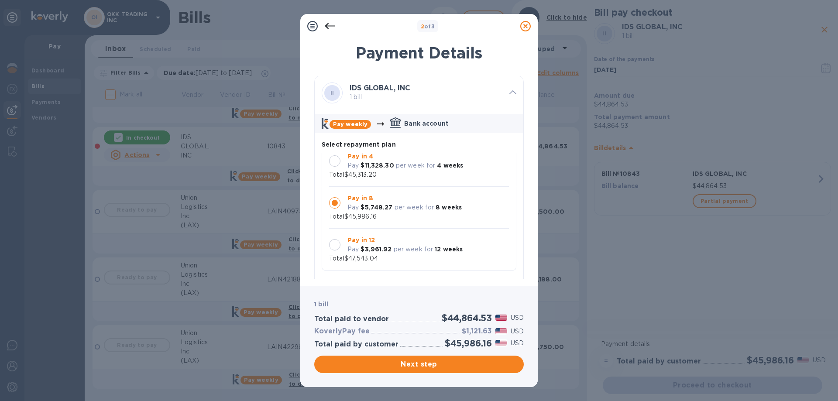
scroll to position [0, 0]
click at [336, 161] on div at bounding box center [334, 161] width 11 height 11
click at [339, 202] on div at bounding box center [334, 203] width 11 height 11
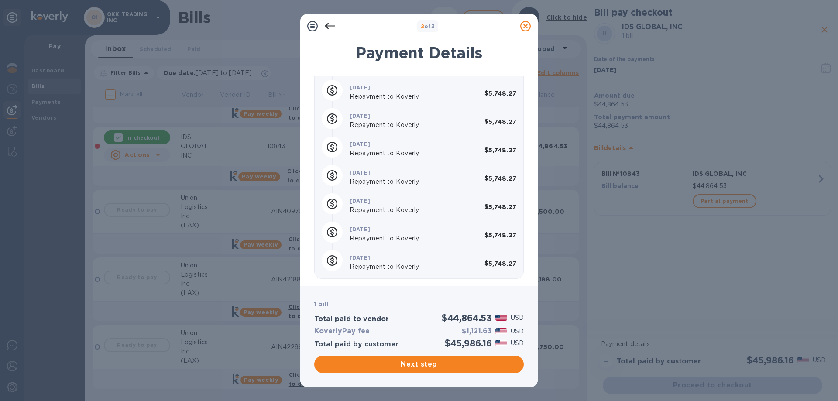
scroll to position [361, 0]
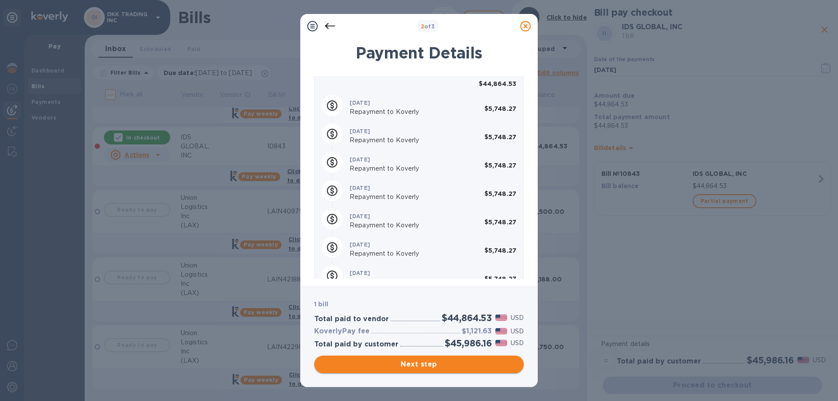
click at [441, 362] on span "Next step" at bounding box center [418, 364] width 195 height 10
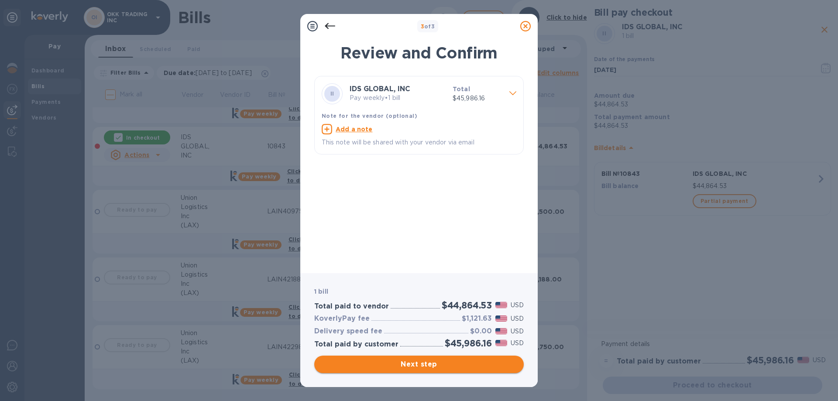
click at [426, 361] on span "Next step" at bounding box center [418, 364] width 195 height 10
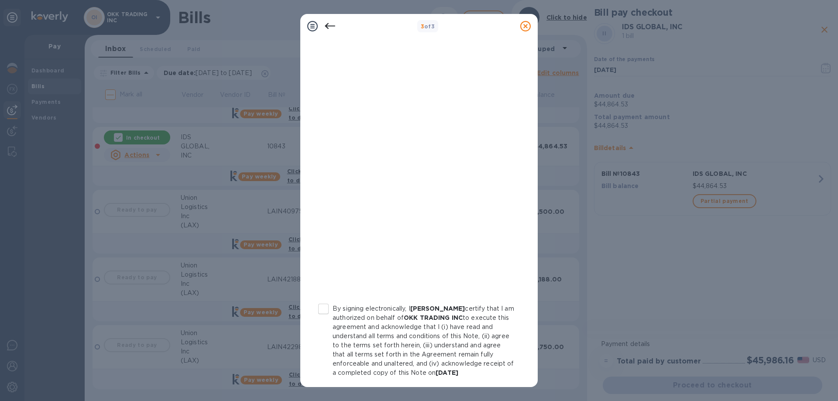
scroll to position [87, 0]
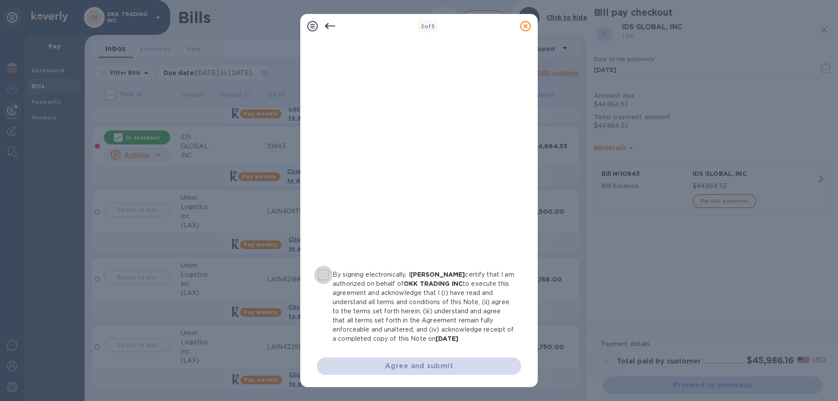
click at [323, 273] on input "By signing electronically, I [PERSON_NAME] certify that I am authorized on beha…" at bounding box center [323, 275] width 18 height 18
checkbox input "true"
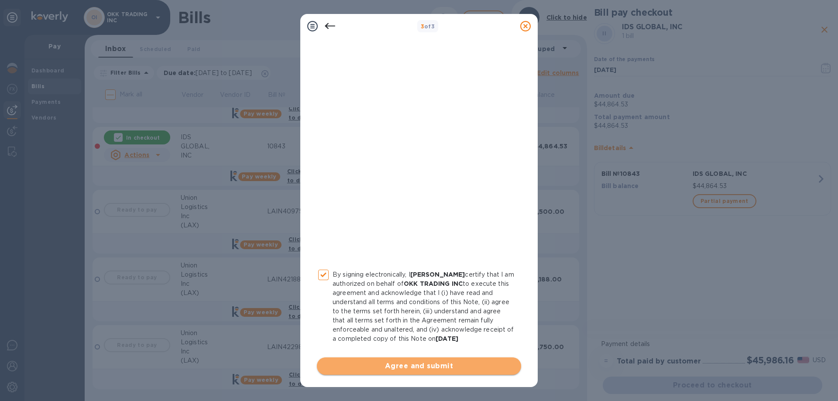
click at [435, 367] on span "Agree and submit" at bounding box center [419, 366] width 190 height 10
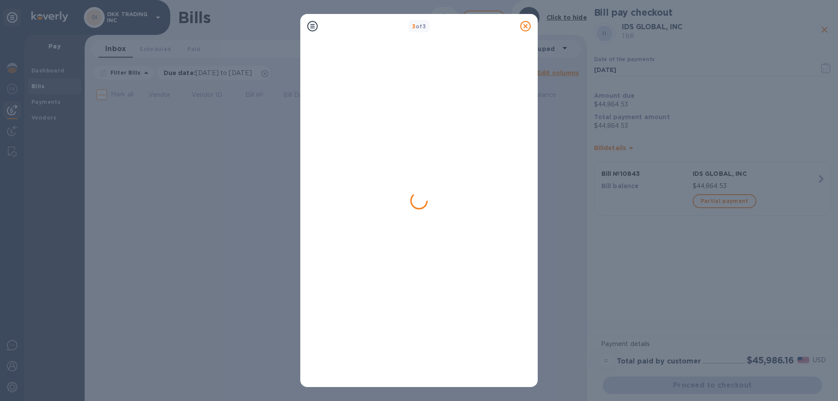
scroll to position [0, 0]
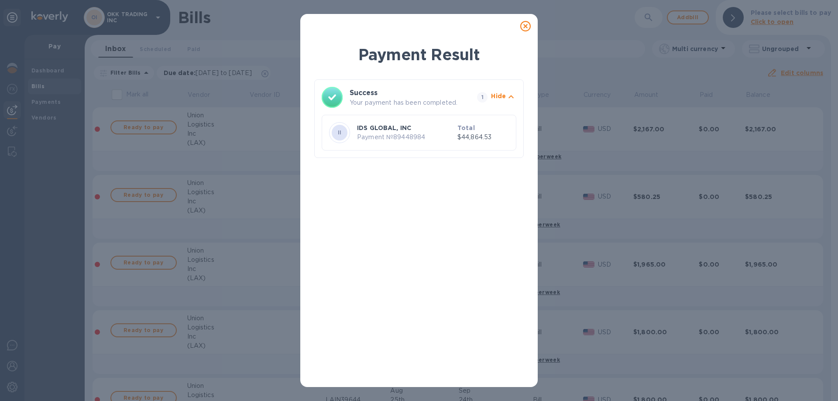
click at [528, 25] on icon at bounding box center [525, 26] width 10 height 10
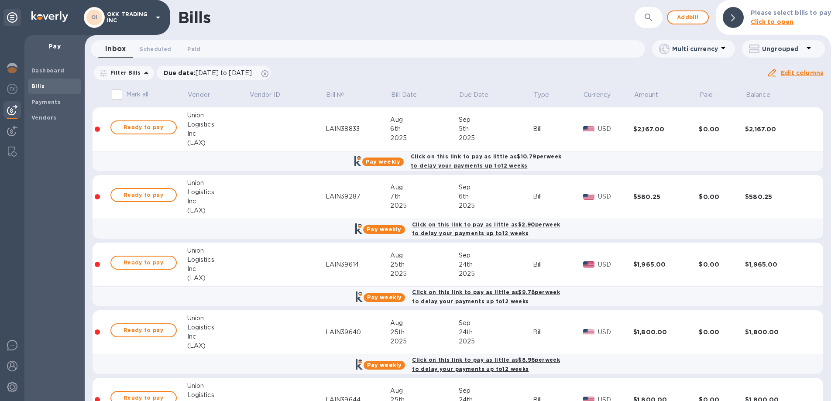
click at [44, 83] on span "Bills" at bounding box center [54, 86] width 46 height 9
click at [53, 68] on b "Dashboard" at bounding box center [47, 70] width 33 height 7
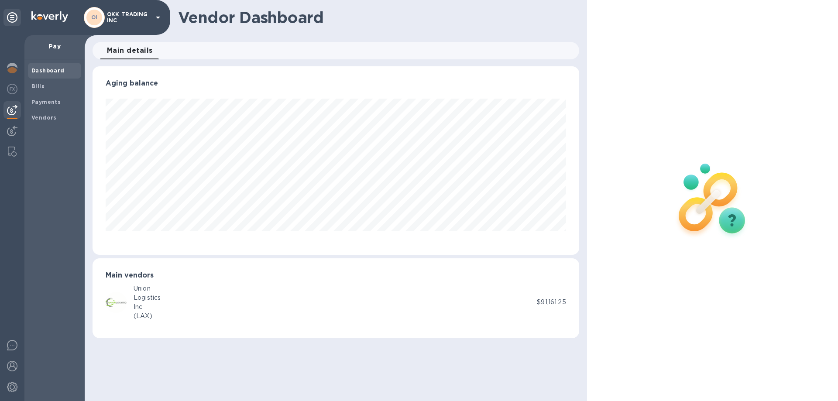
scroll to position [188, 486]
click at [43, 84] on b "Bills" at bounding box center [37, 86] width 13 height 7
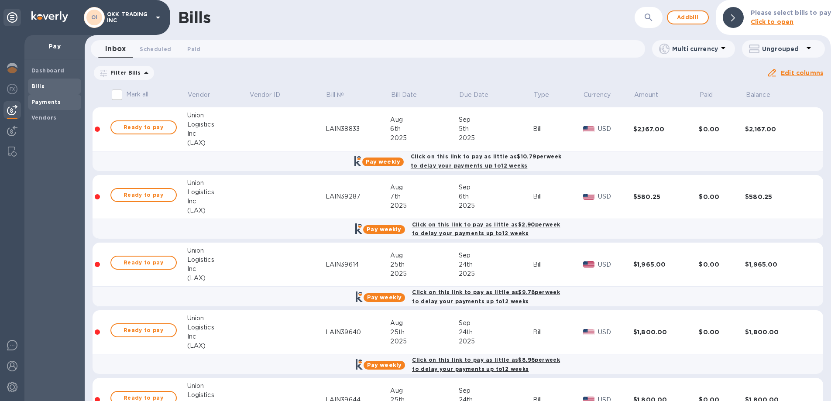
click at [41, 103] on b "Payments" at bounding box center [45, 102] width 29 height 7
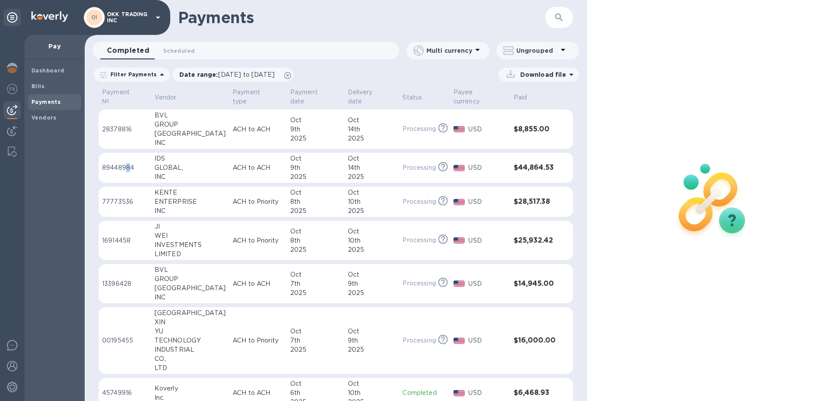
click at [128, 163] on p "89448984" at bounding box center [124, 167] width 45 height 9
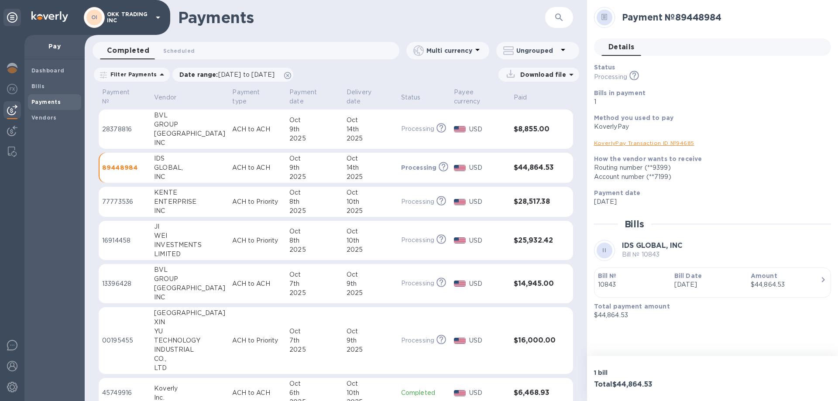
click at [659, 142] on link "KoverlyPay Transaction ID № 94685" at bounding box center [644, 143] width 100 height 7
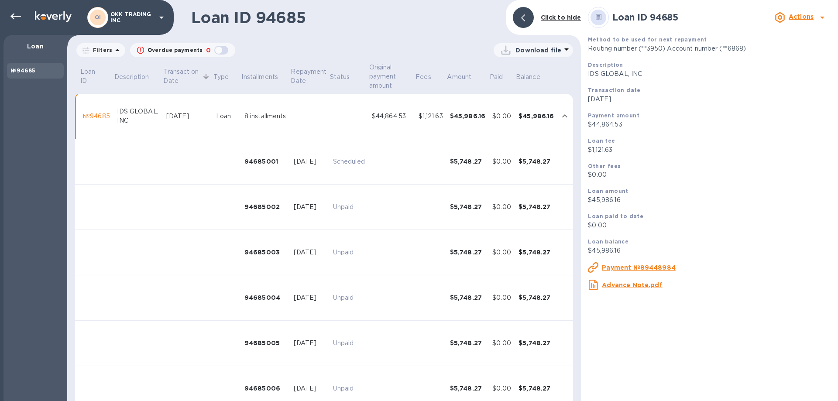
click at [525, 48] on p "Download file" at bounding box center [538, 50] width 46 height 9
click at [517, 95] on li "PDF file" at bounding box center [533, 95] width 59 height 24
click at [17, 14] on icon at bounding box center [15, 16] width 10 height 10
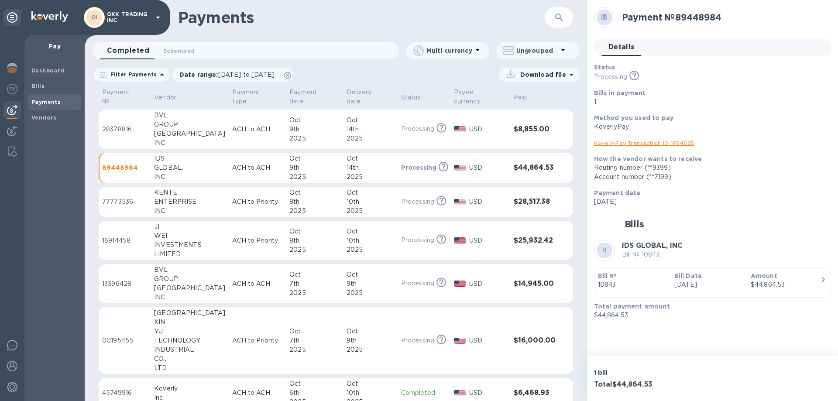
click at [120, 125] on p "28378816" at bounding box center [124, 129] width 45 height 9
click at [644, 144] on link "KoverlyPay Transaction ID № 50751" at bounding box center [643, 143] width 98 height 7
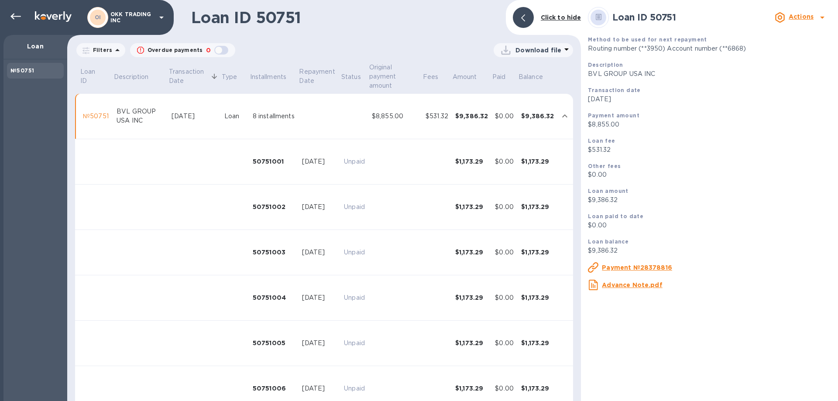
click at [542, 52] on p "Download file" at bounding box center [538, 50] width 46 height 9
click at [524, 96] on li "PDF file" at bounding box center [533, 95] width 59 height 24
click at [132, 15] on p "OKK TRADING INC" at bounding box center [132, 17] width 44 height 12
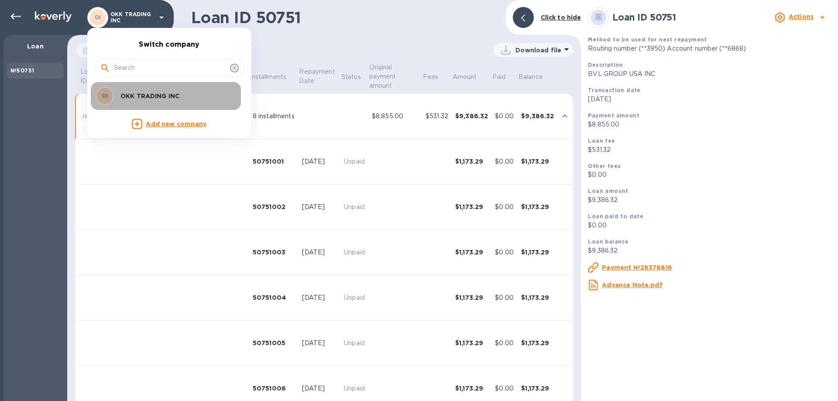
click at [127, 97] on p "OKK TRADING INC" at bounding box center [175, 96] width 110 height 9
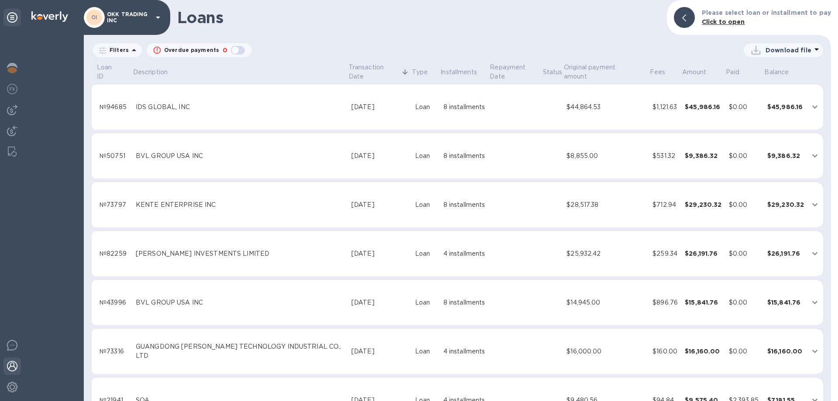
click at [15, 363] on img at bounding box center [12, 366] width 10 height 10
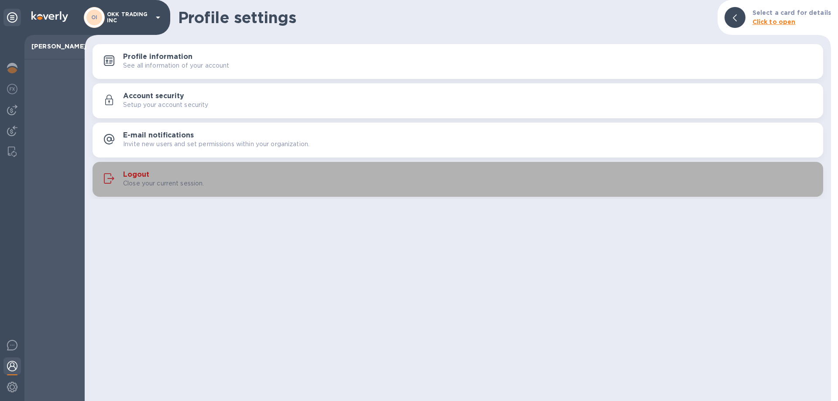
click at [144, 171] on h3 "Logout" at bounding box center [136, 175] width 26 height 8
